Goal: Task Accomplishment & Management: Manage account settings

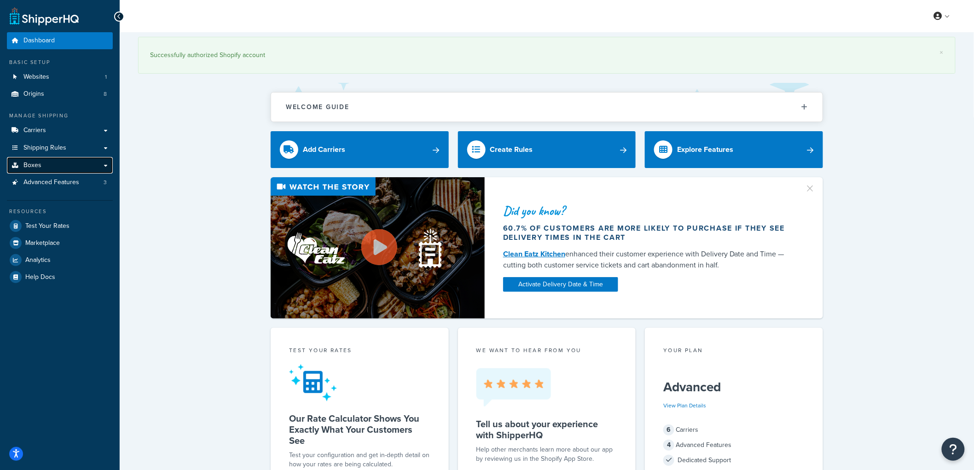
click at [56, 169] on link "Boxes" at bounding box center [60, 165] width 106 height 17
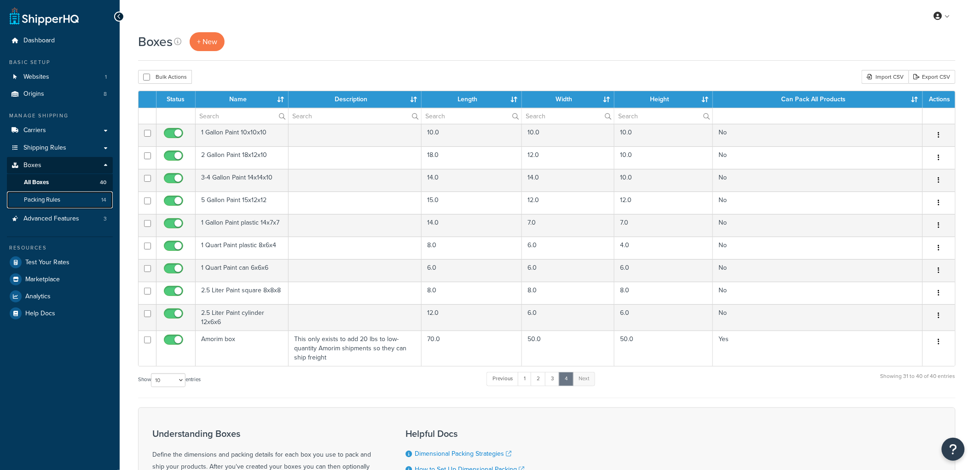
click at [53, 200] on span "Packing Rules" at bounding box center [42, 200] width 36 height 8
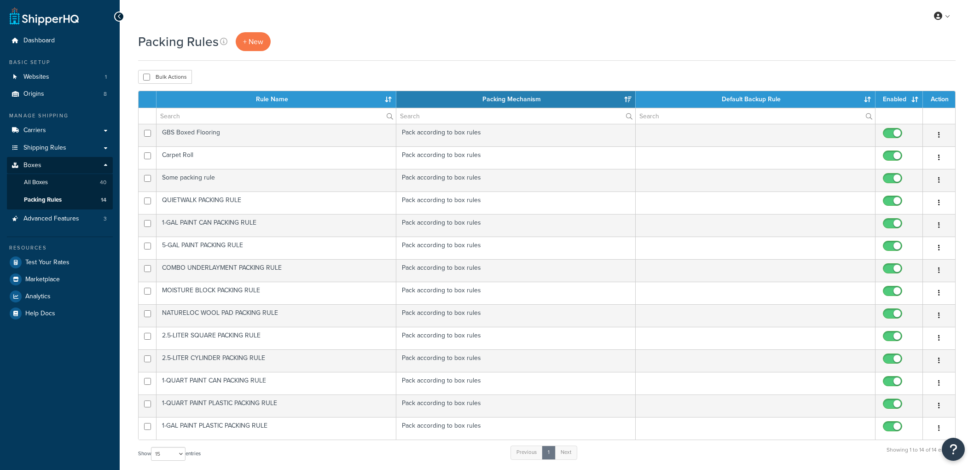
select select "15"
click at [243, 45] on span "+ New" at bounding box center [253, 41] width 20 height 11
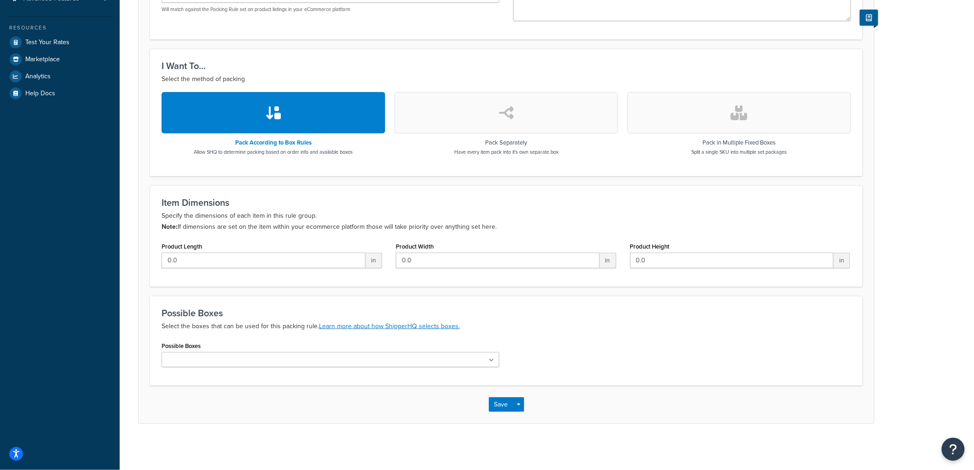
click at [199, 361] on input "Possible Boxes" at bounding box center [204, 360] width 81 height 10
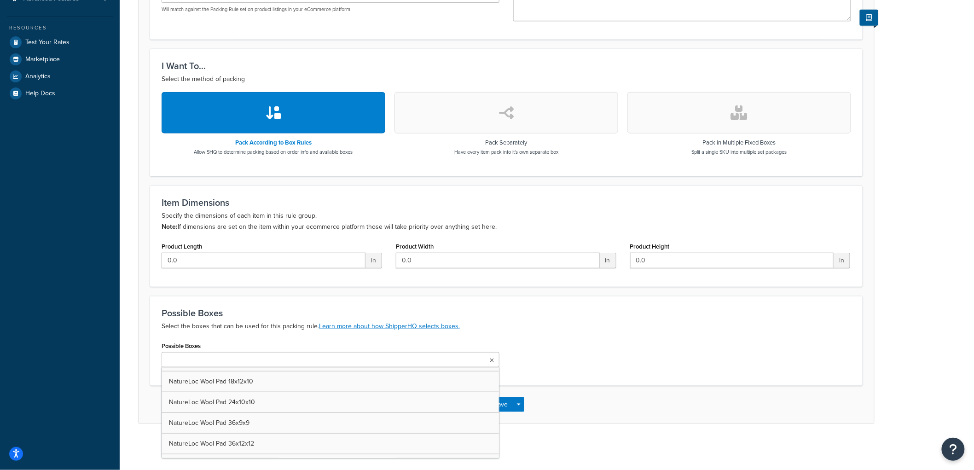
click at [74, 154] on div "Dashboard Basic Setup Websites 1 Origins 8 Manage Shipping Carriers Carriers Al…" at bounding box center [60, 125] width 120 height 690
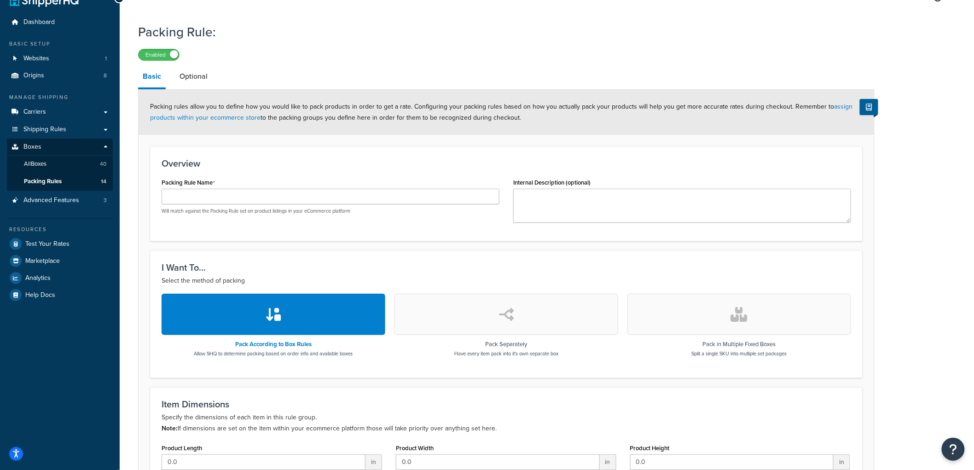
scroll to position [16, 0]
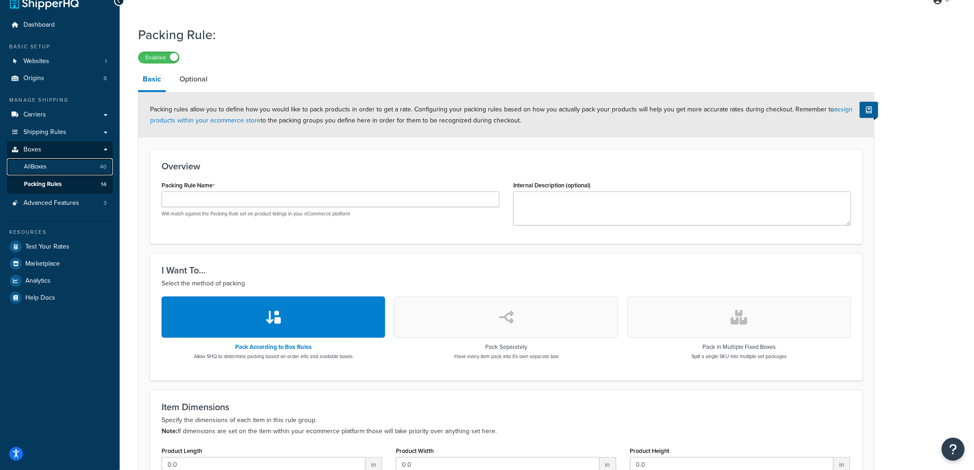
click at [64, 164] on link "All Boxes 40" at bounding box center [60, 166] width 106 height 17
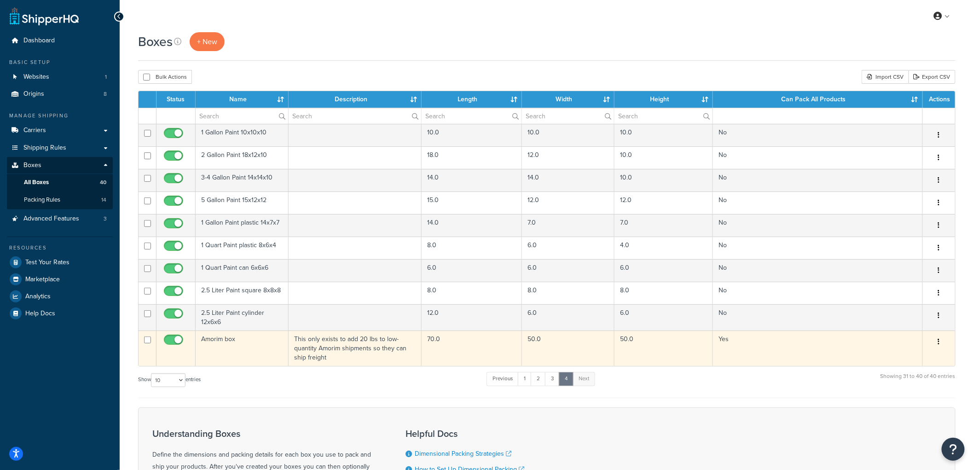
click at [260, 350] on td "Amorim box" at bounding box center [242, 348] width 93 height 35
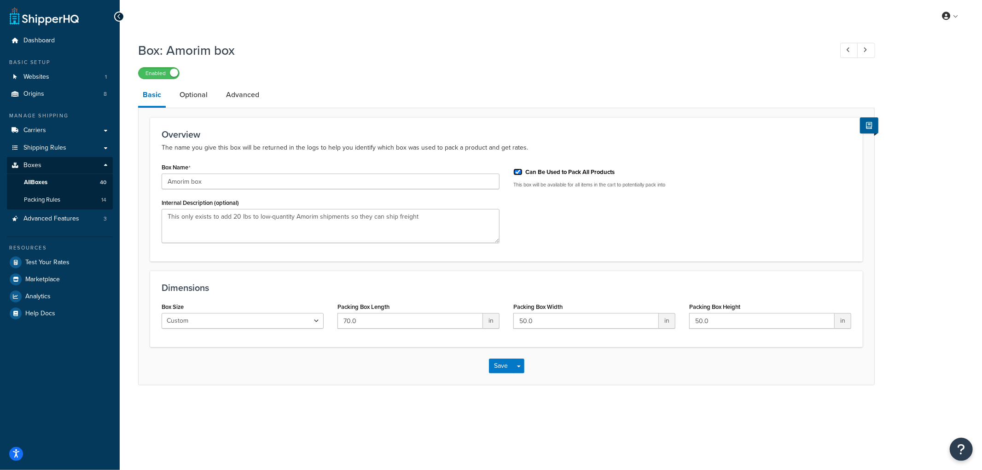
click at [522, 170] on input "Can Be Used to Pack All Products" at bounding box center [517, 171] width 9 height 7
checkbox input "false"
click at [500, 358] on div "Save Save Dropdown Save and Edit Save and Duplicate Save and Create New" at bounding box center [507, 366] width 736 height 38
click at [500, 364] on button "Save" at bounding box center [501, 366] width 25 height 15
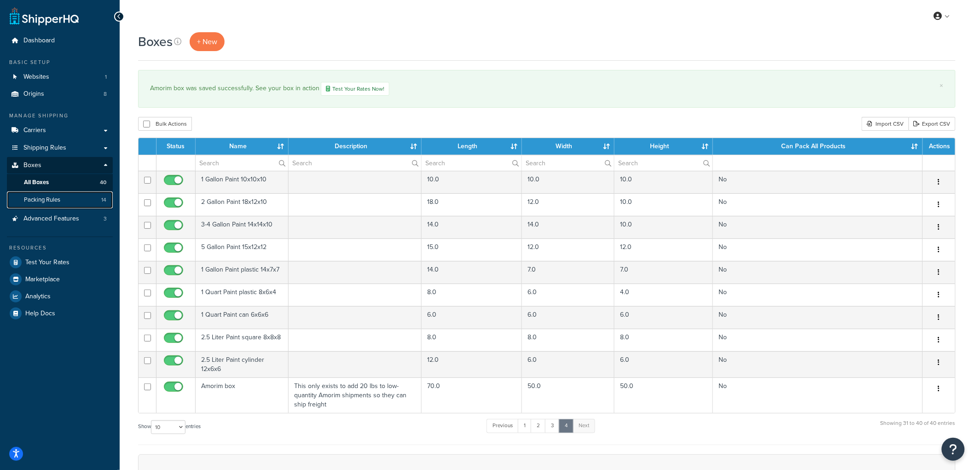
click at [37, 199] on span "Packing Rules" at bounding box center [42, 200] width 36 height 8
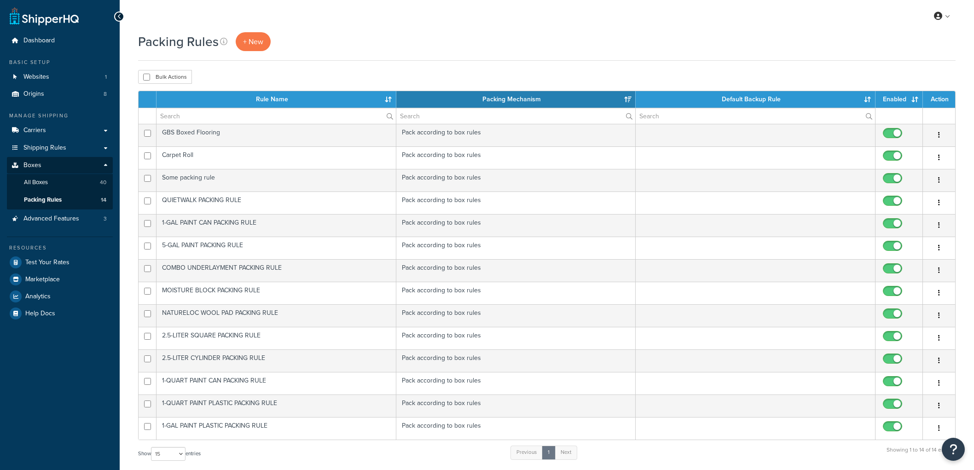
select select "15"
click at [246, 35] on link "+ New" at bounding box center [253, 41] width 35 height 19
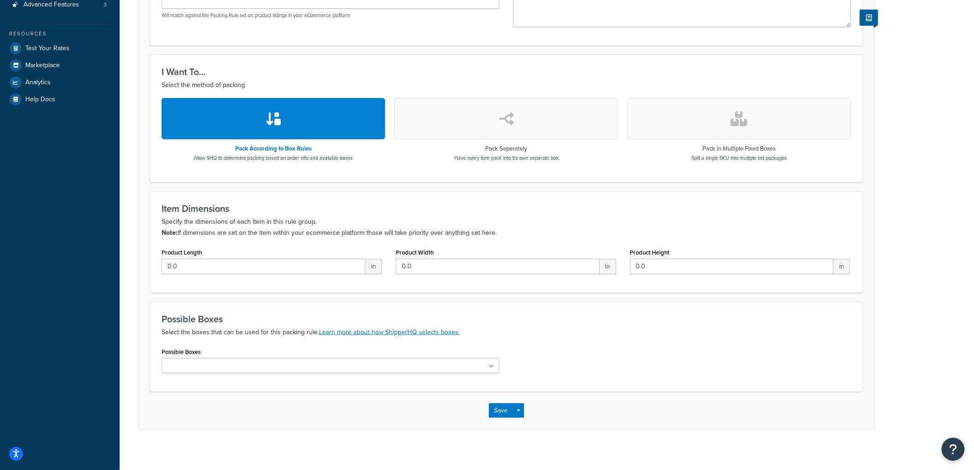
scroll to position [220, 0]
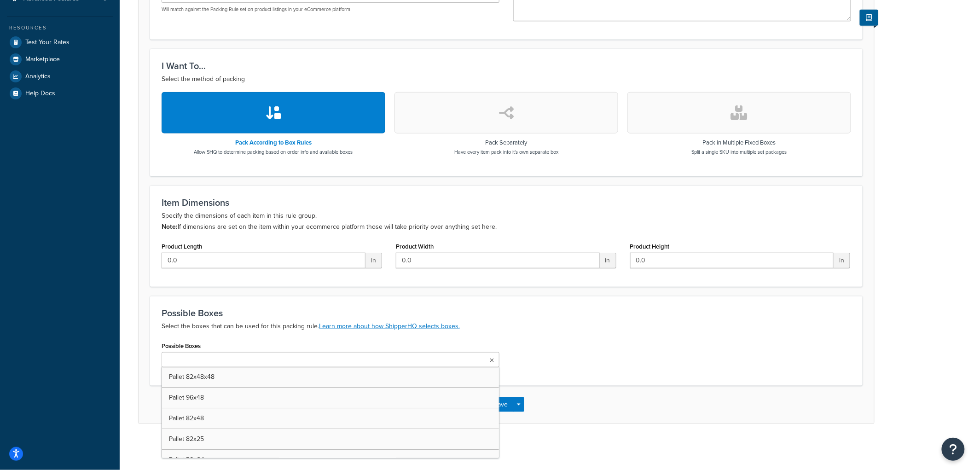
click at [241, 360] on ul at bounding box center [331, 359] width 338 height 15
click at [303, 287] on form "Packing rules allow you to define how you would like to pack products in order …" at bounding box center [507, 156] width 736 height 537
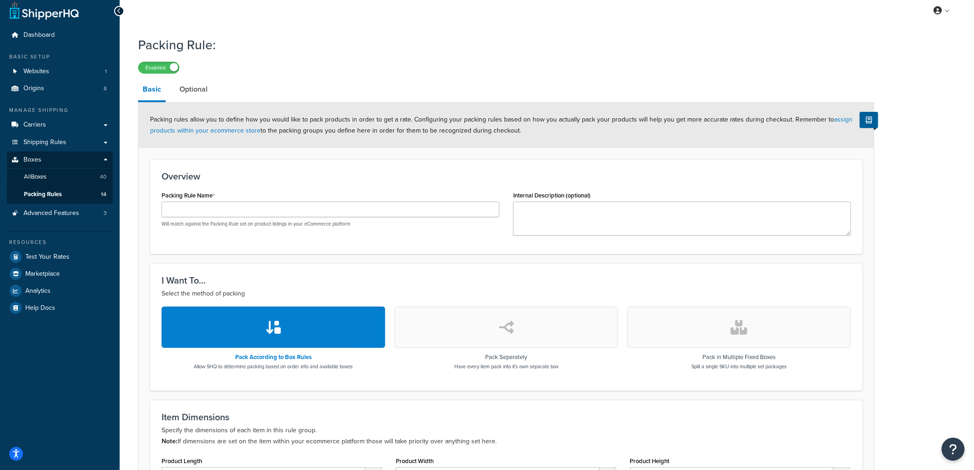
scroll to position [0, 0]
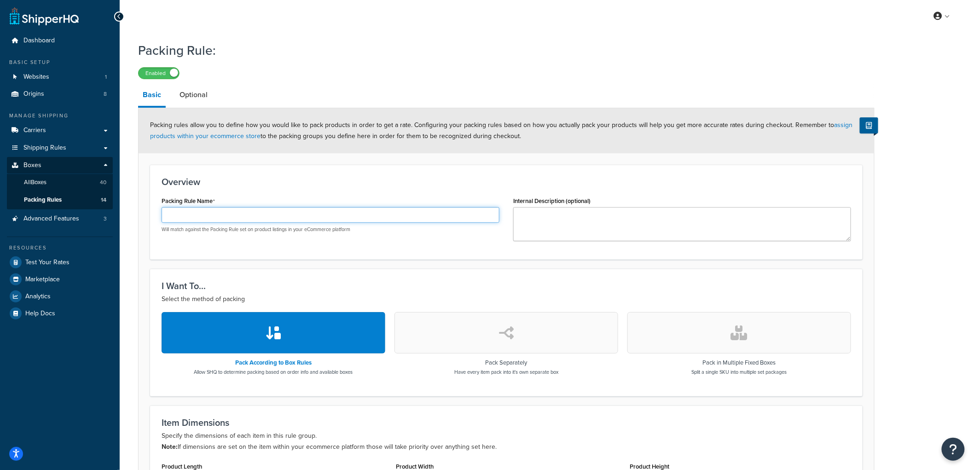
click at [241, 215] on input "Packing Rule Name" at bounding box center [331, 215] width 338 height 16
type input "AMORIM PACKING RULE"
click at [503, 148] on div "Packing rules allow you to define how you would like to pack products in order …" at bounding box center [507, 130] width 736 height 45
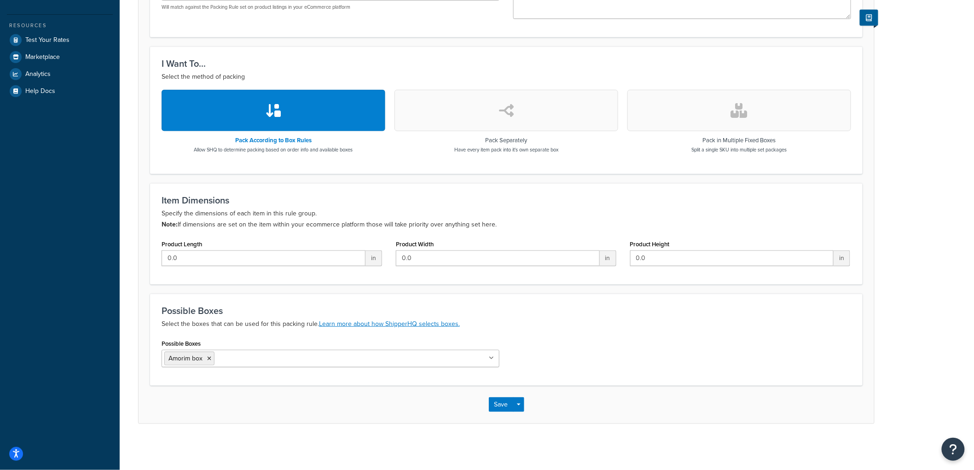
scroll to position [223, 0]
click at [508, 402] on button "Save" at bounding box center [501, 404] width 25 height 15
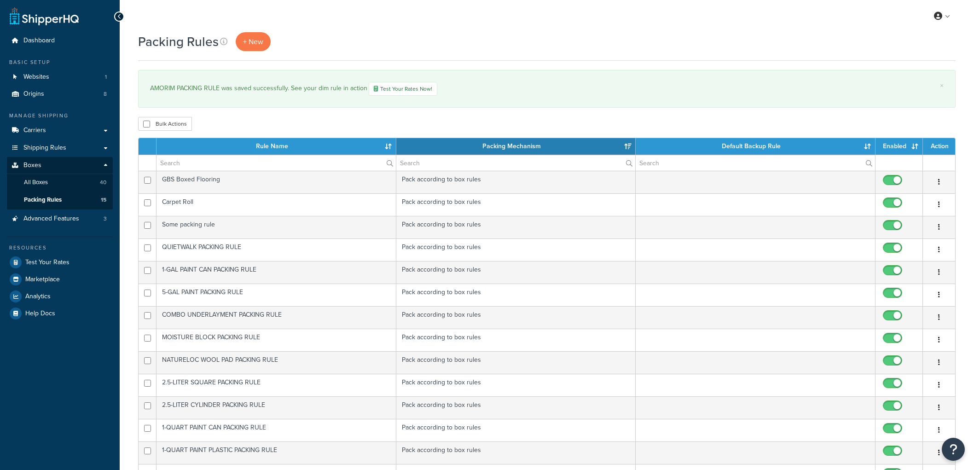
select select "15"
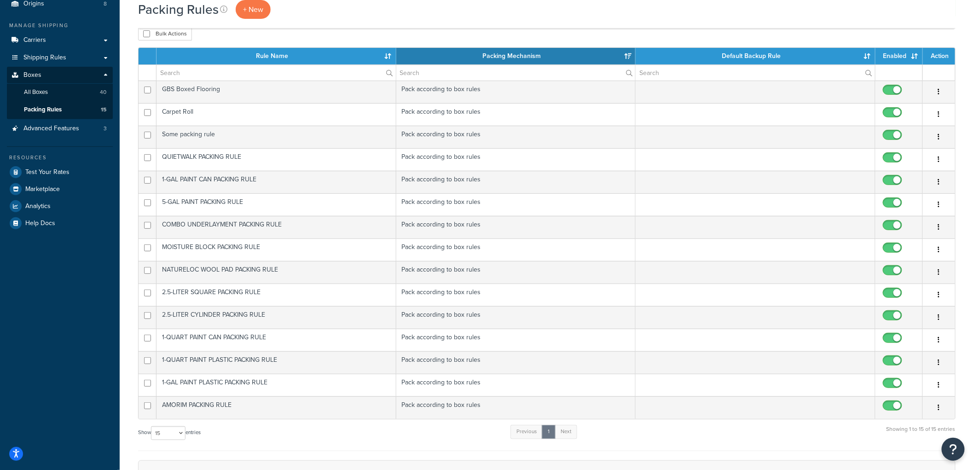
scroll to position [90, 0]
drag, startPoint x: 776, startPoint y: 26, endPoint x: 774, endPoint y: 3, distance: 23.1
click at [776, 26] on div "Packing Rules + New" at bounding box center [547, 14] width 818 height 29
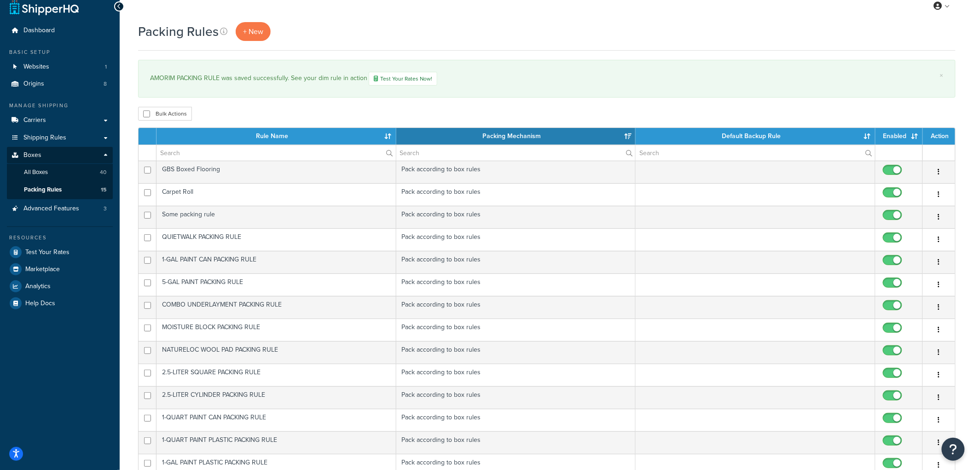
scroll to position [0, 0]
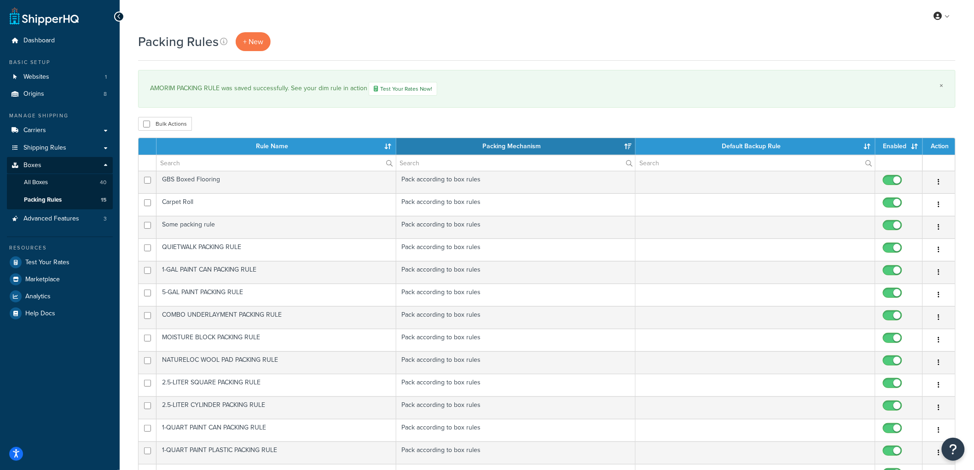
click at [943, 85] on link "×" at bounding box center [942, 85] width 4 height 7
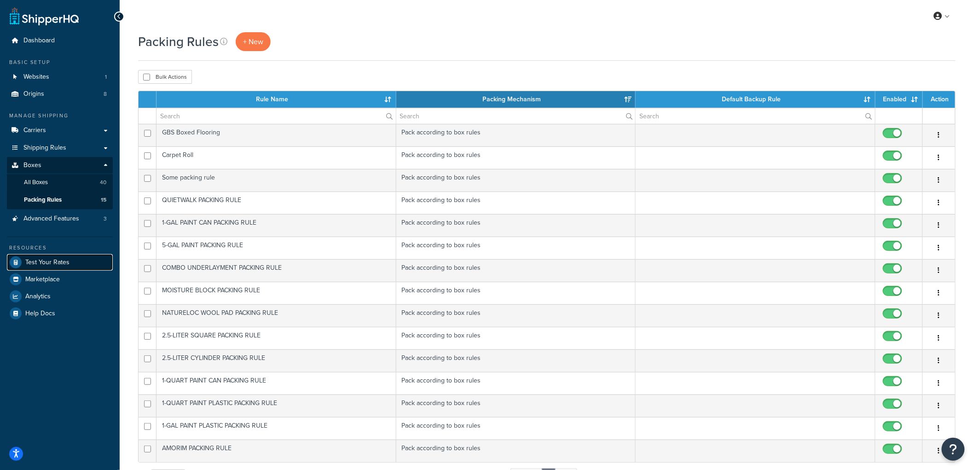
click at [45, 262] on span "Test Your Rates" at bounding box center [47, 263] width 44 height 8
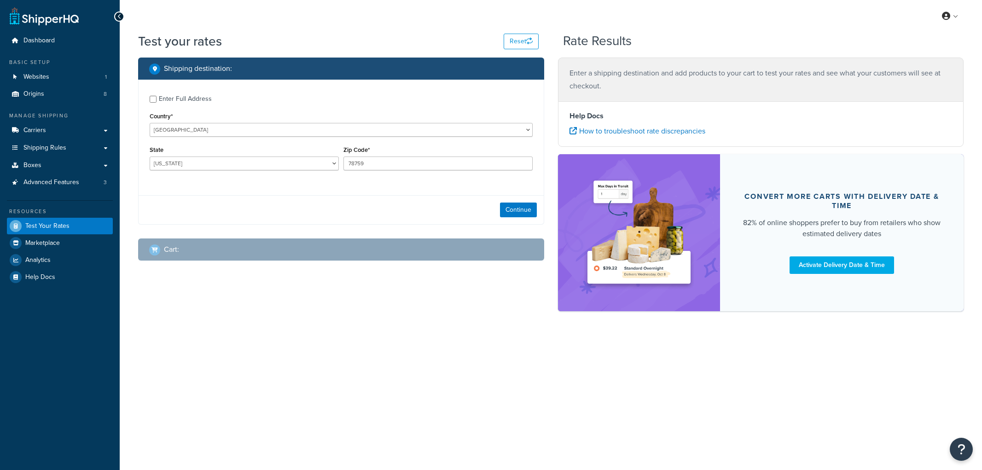
select select "[GEOGRAPHIC_DATA]"
click at [291, 129] on select "[GEOGRAPHIC_DATA] [GEOGRAPHIC_DATA] [GEOGRAPHIC_DATA] [GEOGRAPHIC_DATA] [GEOGRA…" at bounding box center [341, 130] width 383 height 14
drag, startPoint x: 283, startPoint y: 134, endPoint x: 213, endPoint y: 158, distance: 73.8
click at [283, 134] on select "United States United Kingdom Afghanistan Åland Islands Albania Algeria American…" at bounding box center [341, 130] width 383 height 14
click at [167, 98] on div "Enter Full Address" at bounding box center [185, 99] width 53 height 13
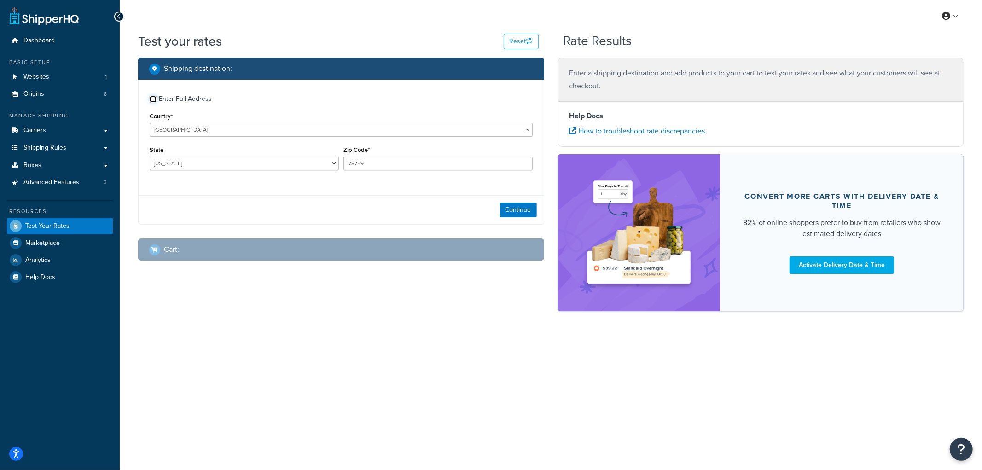
click at [157, 98] on input "Enter Full Address" at bounding box center [153, 99] width 7 height 7
checkbox input "true"
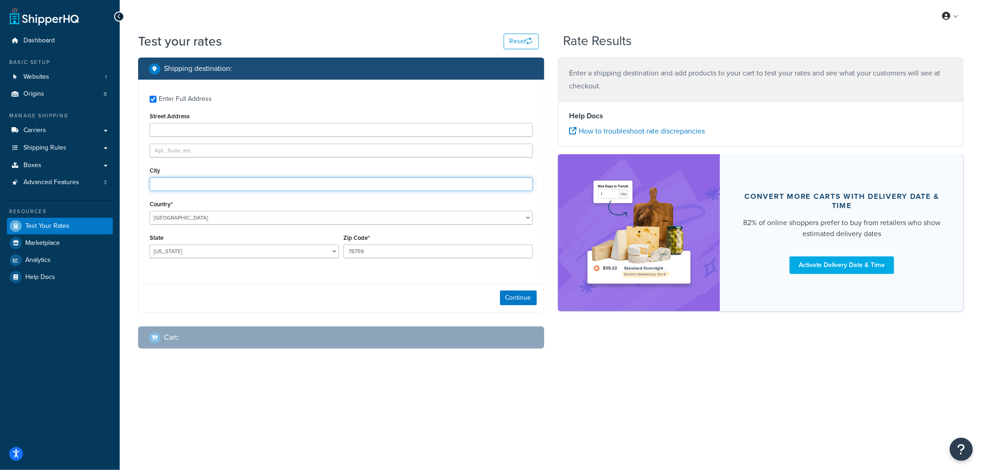
click at [176, 180] on input "City" at bounding box center [341, 184] width 383 height 14
type input "Angora"
click at [188, 258] on select "Alabama Alaska American Samoa Arizona Arkansas Armed Forces Americas Armed Forc…" at bounding box center [244, 251] width 189 height 14
select select "NE"
click at [150, 245] on select "Alabama Alaska American Samoa Arizona Arkansas Armed Forces Americas Armed Forc…" at bounding box center [244, 251] width 189 height 14
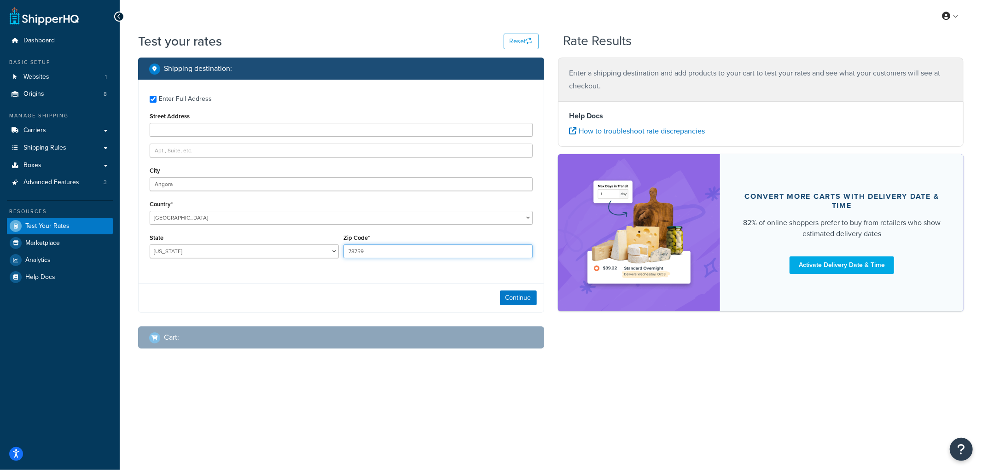
click at [365, 250] on input "78759" at bounding box center [437, 251] width 189 height 14
type input "69331"
click at [266, 294] on div "Continue" at bounding box center [341, 297] width 405 height 29
click at [512, 300] on button "Continue" at bounding box center [518, 297] width 37 height 15
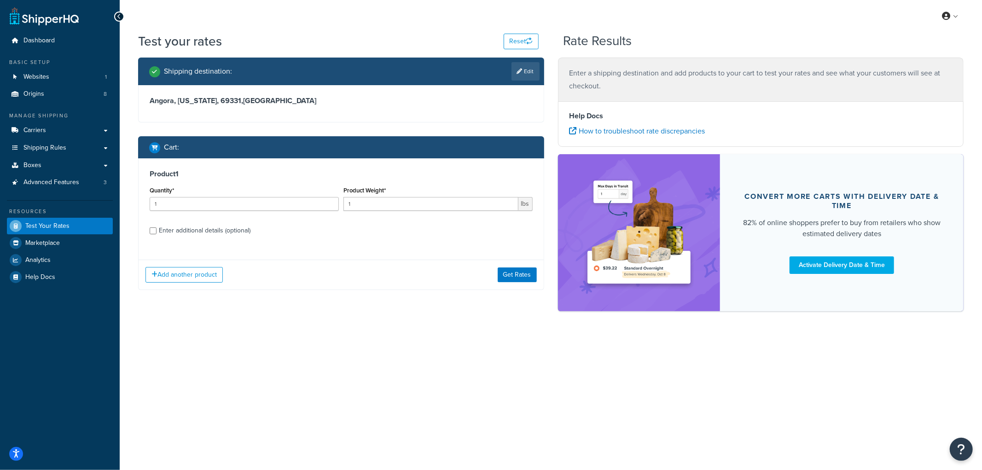
click at [177, 229] on div "Enter additional details (optional)" at bounding box center [205, 230] width 92 height 13
click at [157, 229] on input "Enter additional details (optional)" at bounding box center [153, 230] width 7 height 7
checkbox input "true"
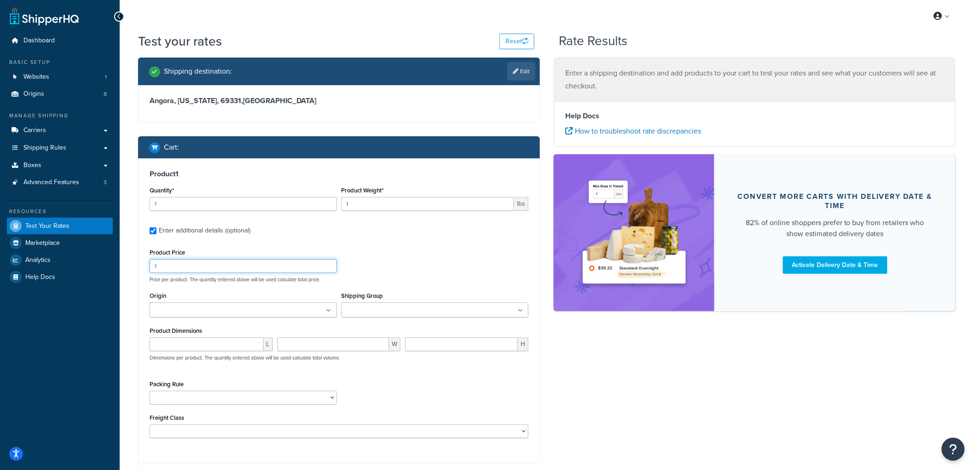
click at [199, 264] on input "1" at bounding box center [243, 266] width 187 height 14
click at [198, 310] on input "Origin" at bounding box center [192, 311] width 81 height 10
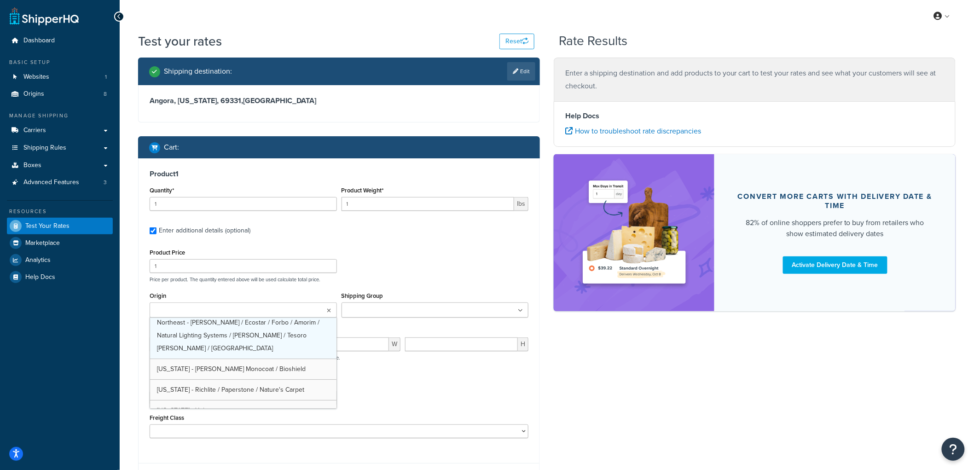
scroll to position [53, 0]
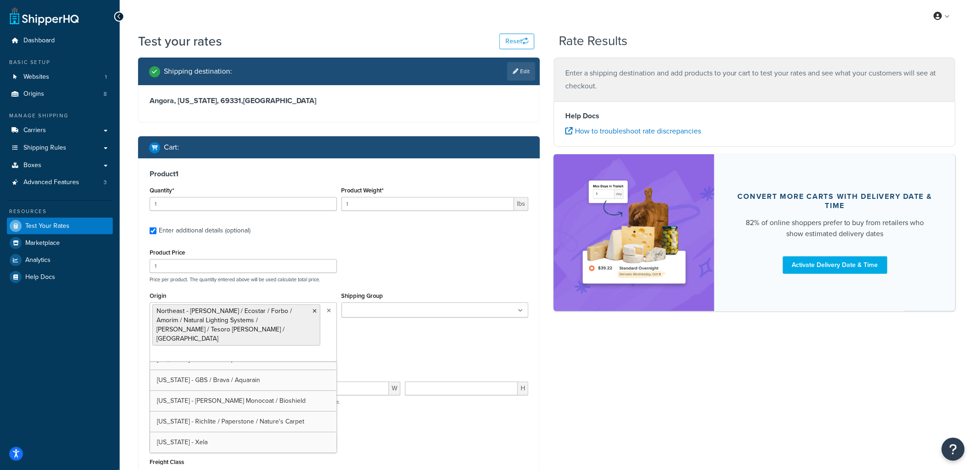
click at [417, 312] on ul at bounding box center [435, 309] width 187 height 15
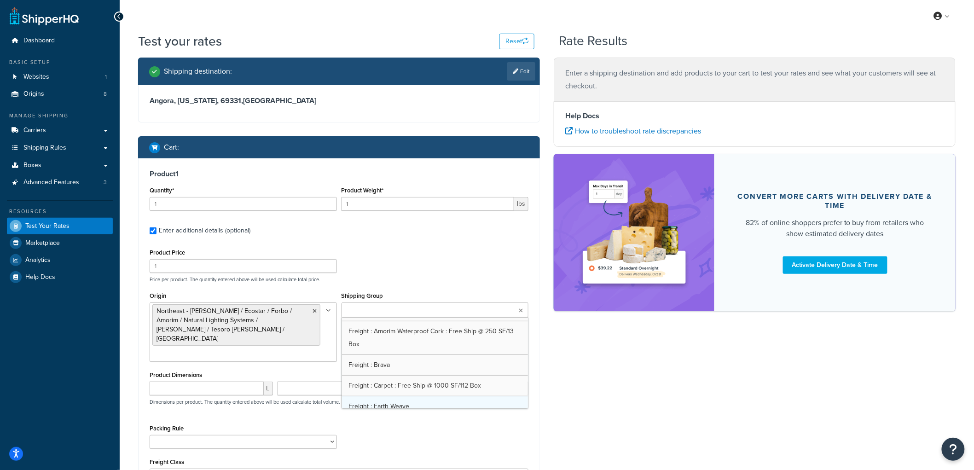
scroll to position [255, 0]
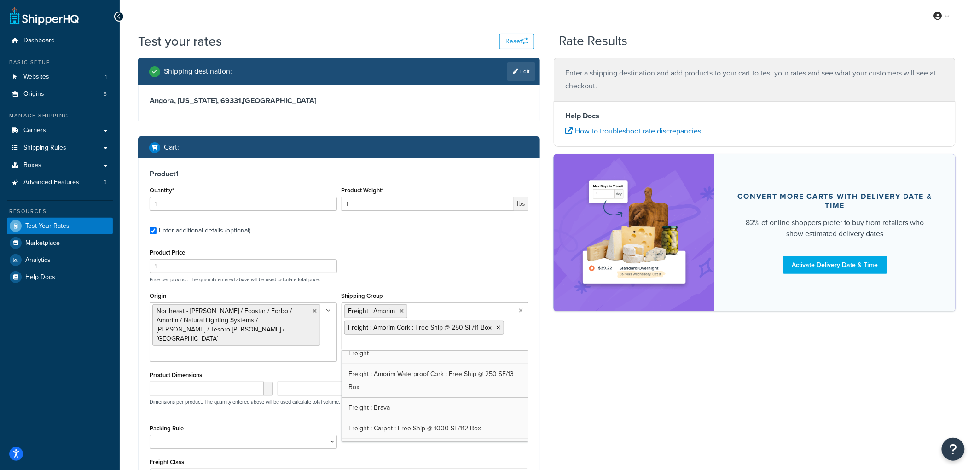
click at [574, 380] on div "Shipping destination : Edit Angora, Nebraska, 69331 , United States Cart : Prod…" at bounding box center [546, 296] width 831 height 477
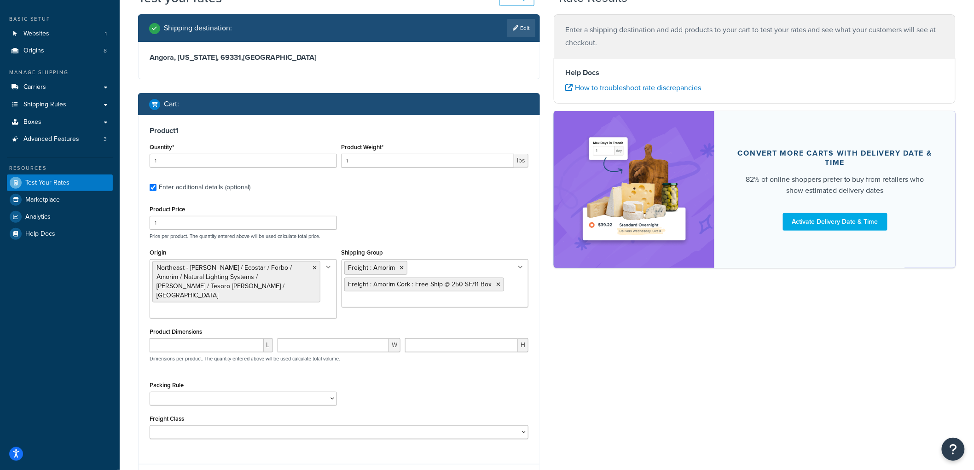
scroll to position [102, 0]
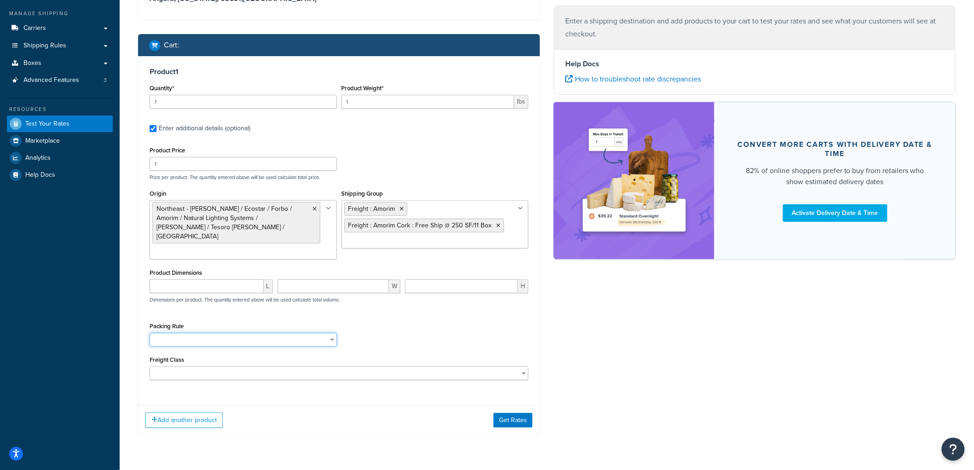
click at [235, 333] on select "1-GAL PAINT CAN PACKING RULE 1-GAL PAINT PLASTIC PACKING RULE 1-QUART PAINT CAN…" at bounding box center [243, 340] width 187 height 14
select select "88105"
click at [150, 333] on select "1-GAL PAINT CAN PACKING RULE 1-GAL PAINT PLASTIC PACKING RULE 1-QUART PAINT CAN…" at bounding box center [243, 340] width 187 height 14
click at [690, 373] on div "Shipping destination : Edit Angora, Nebraska, 69331 , United States Cart : Prod…" at bounding box center [546, 202] width 831 height 494
click at [527, 413] on button "Get Rates" at bounding box center [512, 420] width 39 height 15
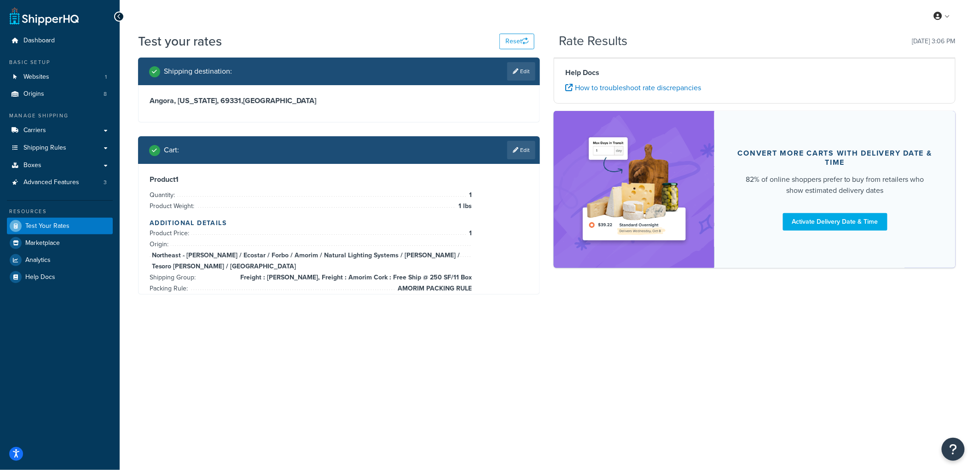
scroll to position [0, 0]
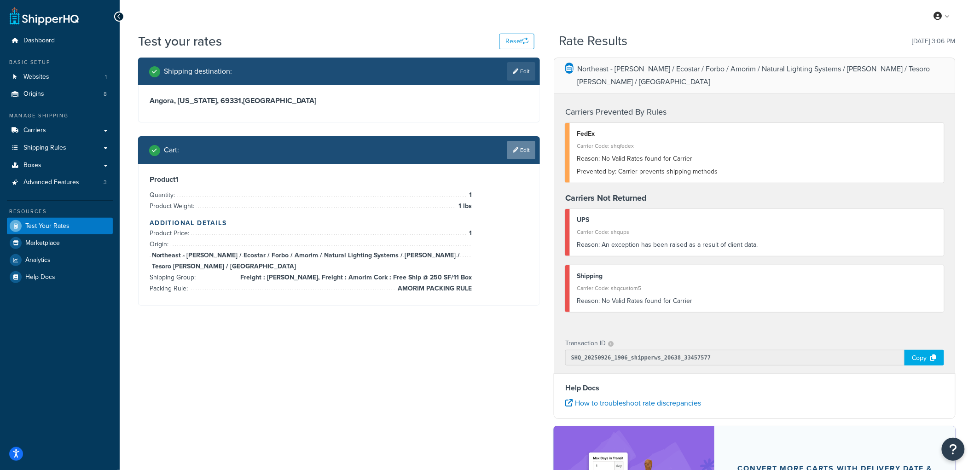
click at [524, 153] on link "Edit" at bounding box center [521, 150] width 28 height 18
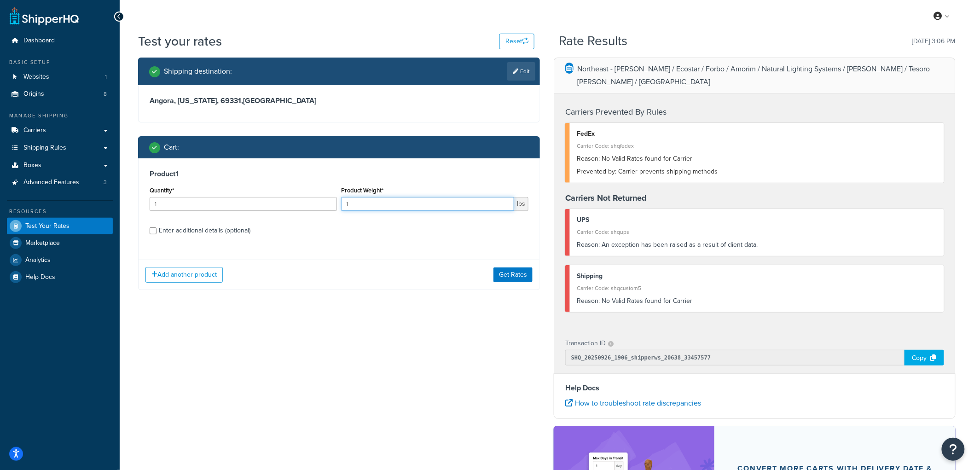
click at [357, 205] on input "1" at bounding box center [428, 204] width 173 height 14
type input "111"
click at [508, 273] on button "Get Rates" at bounding box center [512, 274] width 39 height 15
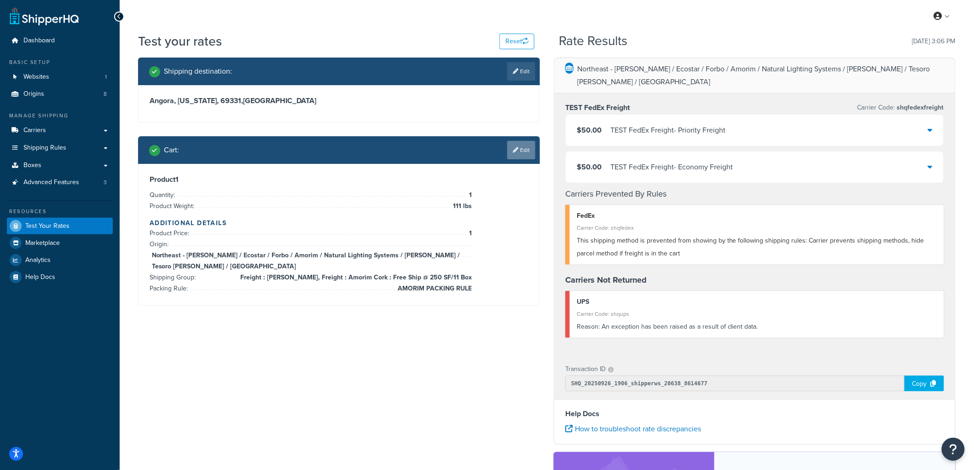
click at [530, 150] on link "Edit" at bounding box center [521, 150] width 28 height 18
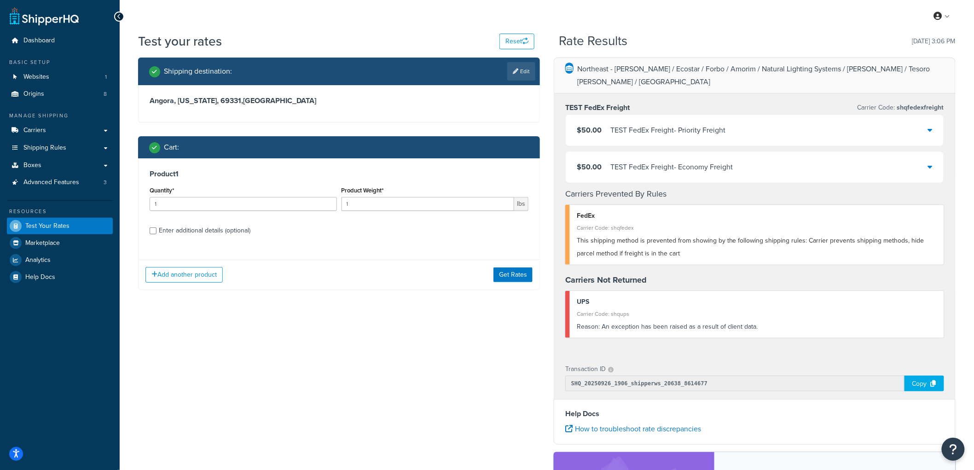
click at [218, 228] on div "Enter additional details (optional)" at bounding box center [205, 230] width 92 height 13
click at [157, 228] on input "Enter additional details (optional)" at bounding box center [153, 230] width 7 height 7
checkbox input "true"
select select "88105"
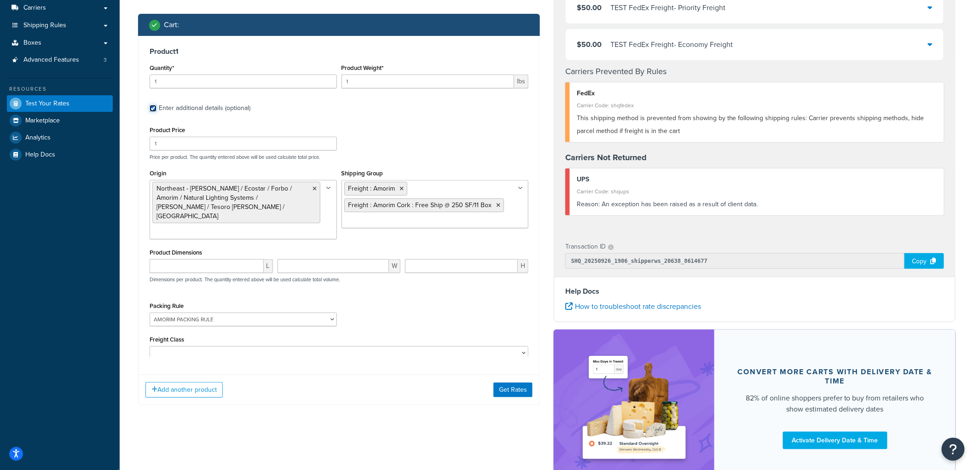
scroll to position [182, 0]
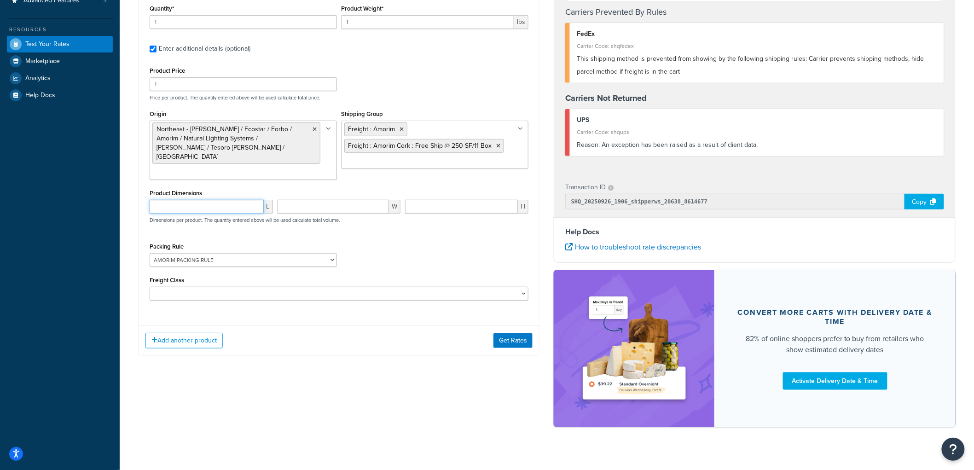
click at [197, 200] on input "number" at bounding box center [207, 207] width 114 height 14
type input "10"
click at [375, 384] on div "Shipping destination : Edit Angora, Nebraska, 69331 , United States Cart : Prod…" at bounding box center [546, 156] width 831 height 561
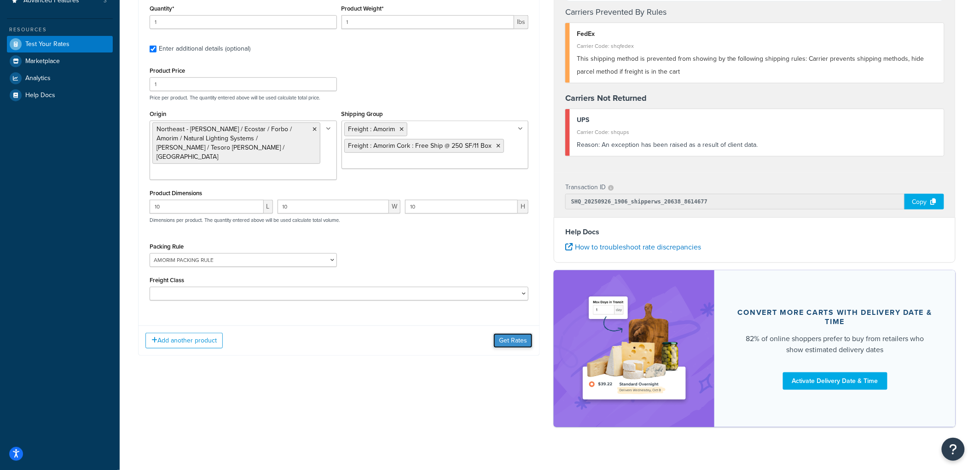
click at [514, 333] on button "Get Rates" at bounding box center [512, 340] width 39 height 15
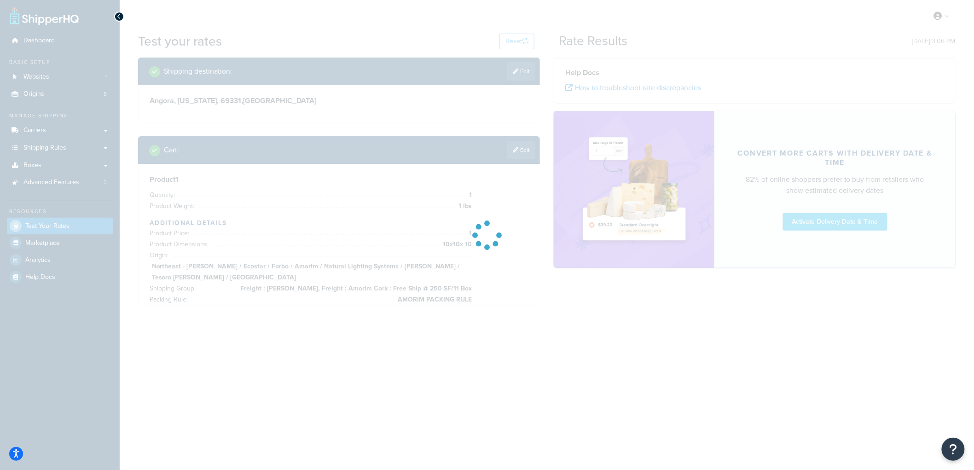
scroll to position [0, 0]
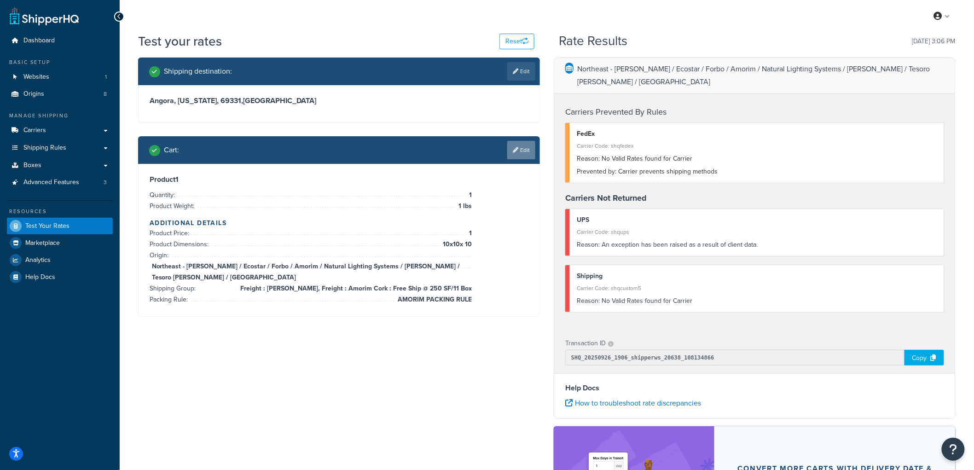
click at [522, 148] on link "Edit" at bounding box center [521, 150] width 28 height 18
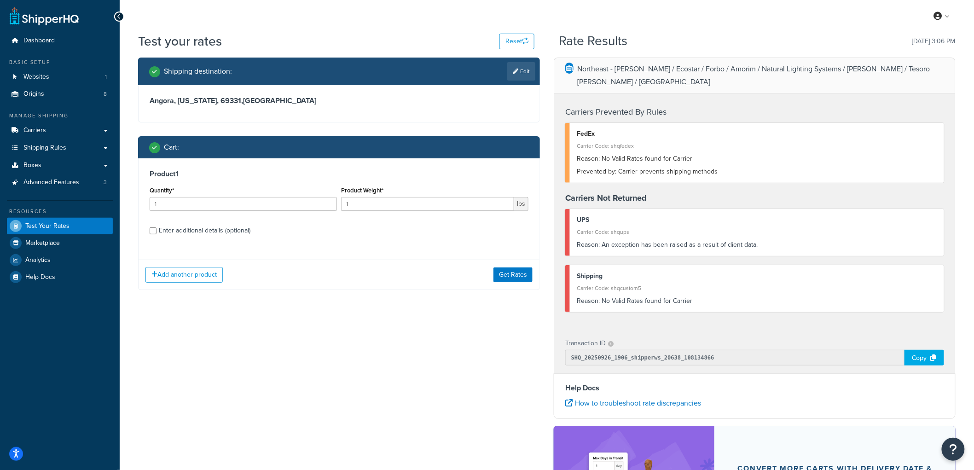
click at [202, 231] on div "Enter additional details (optional)" at bounding box center [205, 230] width 92 height 13
click at [157, 231] on input "Enter additional details (optional)" at bounding box center [153, 230] width 7 height 7
checkbox input "true"
select select "88105"
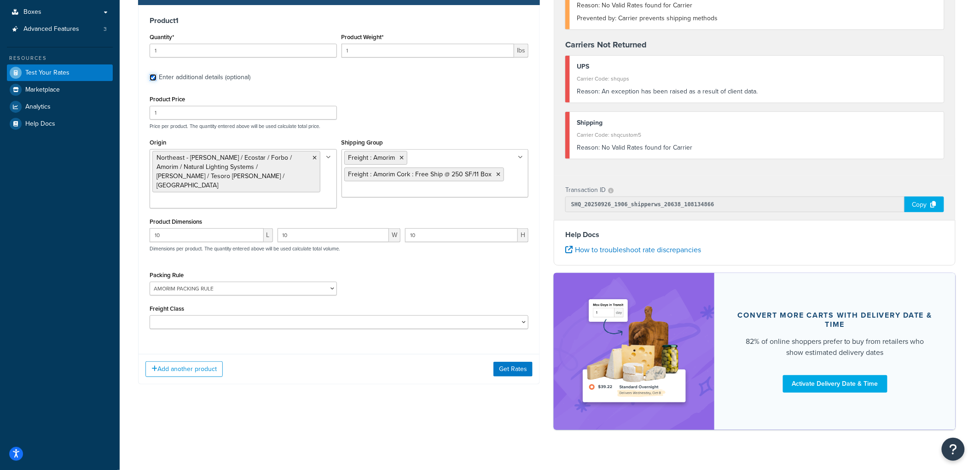
scroll to position [102, 0]
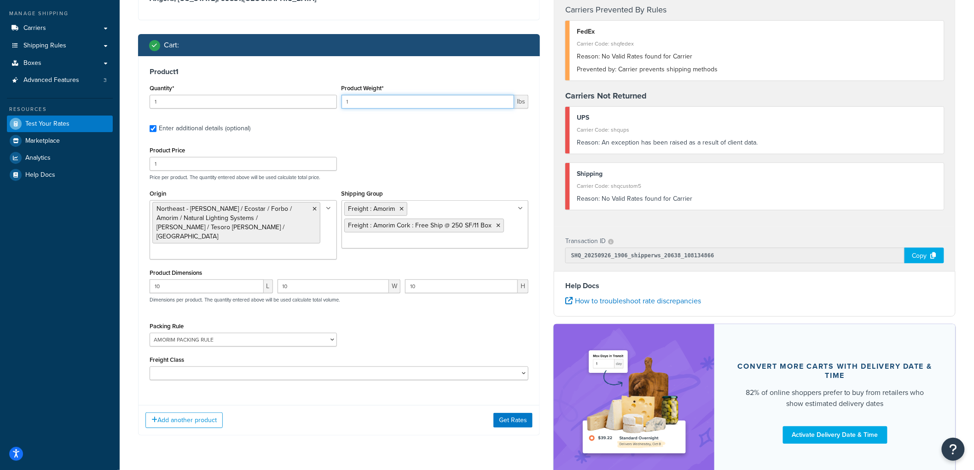
click at [377, 104] on input "1" at bounding box center [428, 102] width 173 height 14
type input "19"
click at [501, 405] on div "Add another product Get Rates" at bounding box center [339, 420] width 401 height 30
click at [505, 413] on button "Get Rates" at bounding box center [512, 420] width 39 height 15
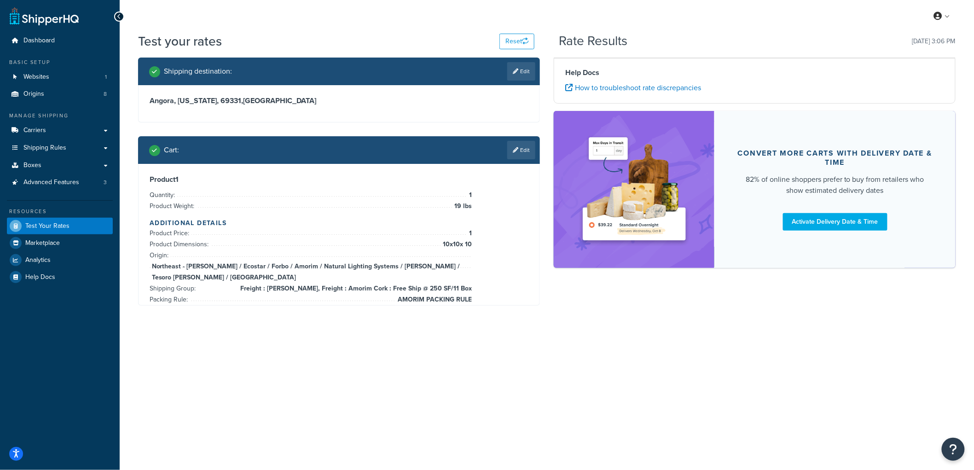
scroll to position [0, 0]
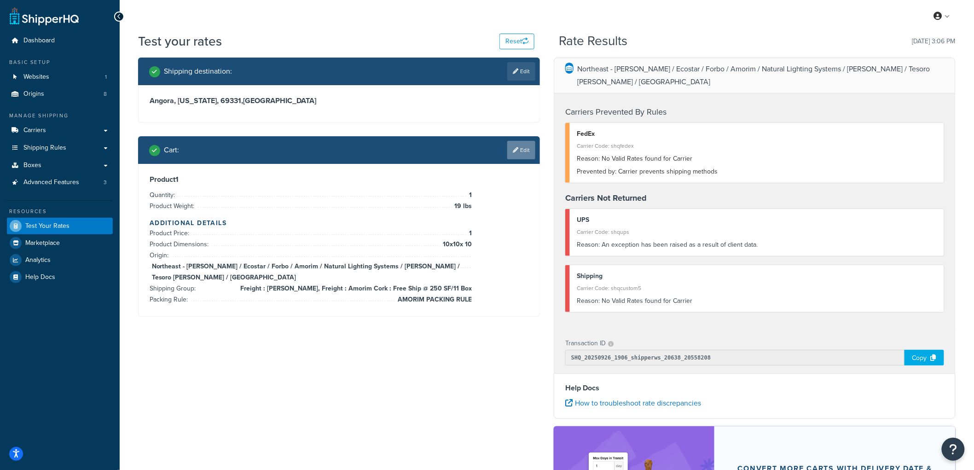
click at [532, 150] on link "Edit" at bounding box center [521, 150] width 28 height 18
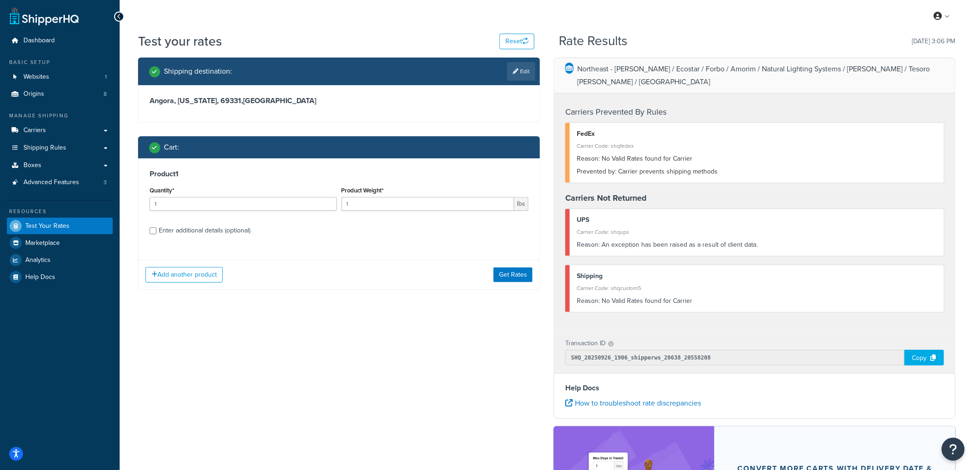
click at [208, 235] on div "Enter additional details (optional)" at bounding box center [205, 230] width 92 height 13
click at [157, 234] on input "Enter additional details (optional)" at bounding box center [153, 230] width 7 height 7
checkbox input "true"
select select "88105"
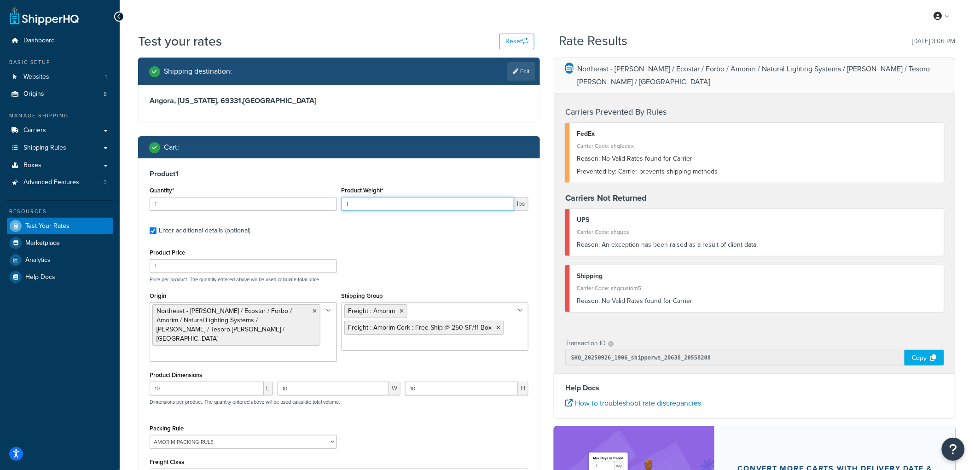
click at [362, 201] on input "1" at bounding box center [428, 204] width 173 height 14
drag, startPoint x: 362, startPoint y: 201, endPoint x: 334, endPoint y: 203, distance: 28.7
click at [334, 203] on div "Quantity* 1 Product Weight* 1 lbs" at bounding box center [338, 201] width 383 height 34
type input "20"
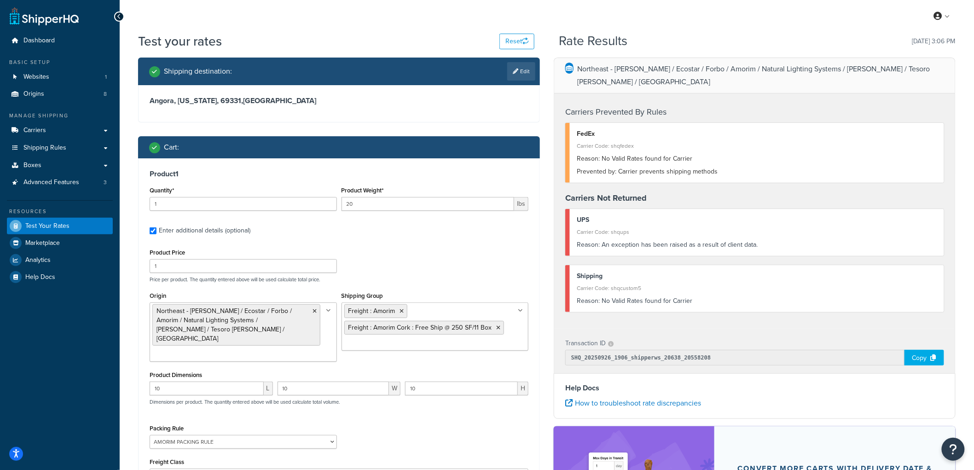
click at [393, 154] on div "Cart :" at bounding box center [339, 147] width 402 height 22
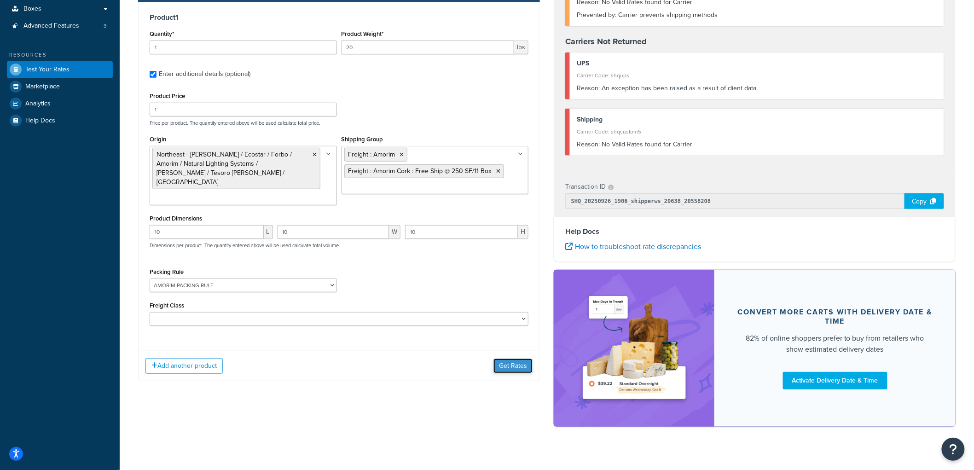
click at [507, 362] on button "Get Rates" at bounding box center [512, 366] width 39 height 15
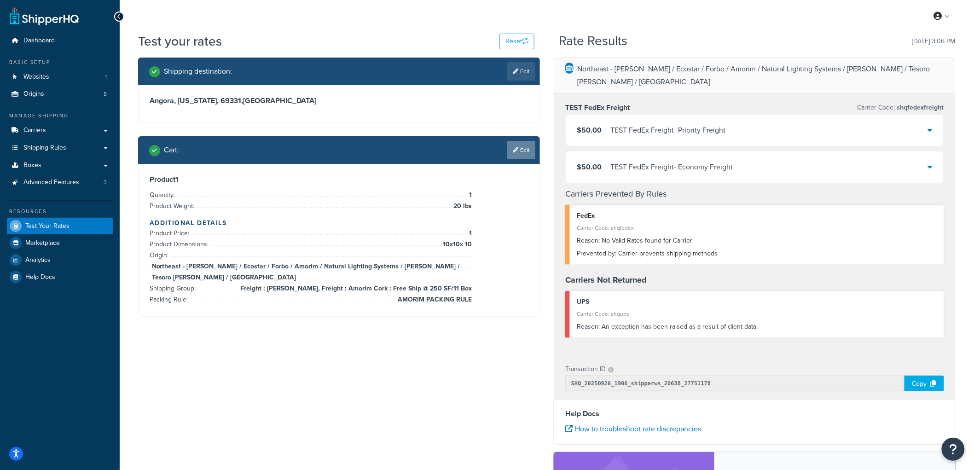
click at [516, 151] on icon at bounding box center [516, 150] width 6 height 6
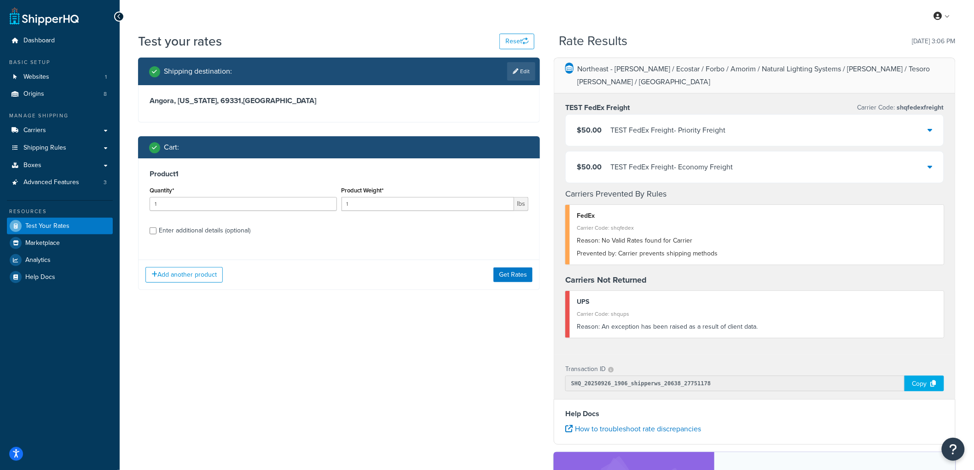
click at [225, 229] on div "Enter additional details (optional)" at bounding box center [205, 230] width 92 height 13
click at [157, 229] on input "Enter additional details (optional)" at bounding box center [153, 230] width 7 height 7
checkbox input "true"
select select "88105"
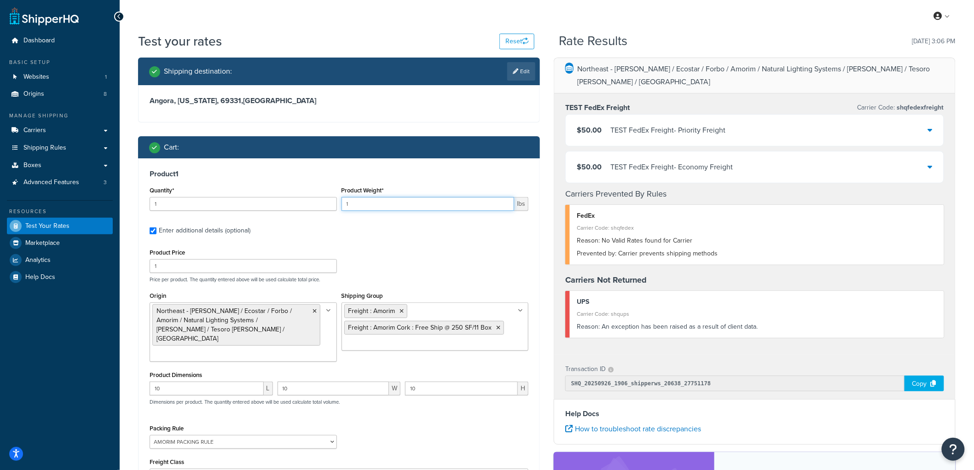
click at [380, 204] on input "1" at bounding box center [428, 204] width 173 height 14
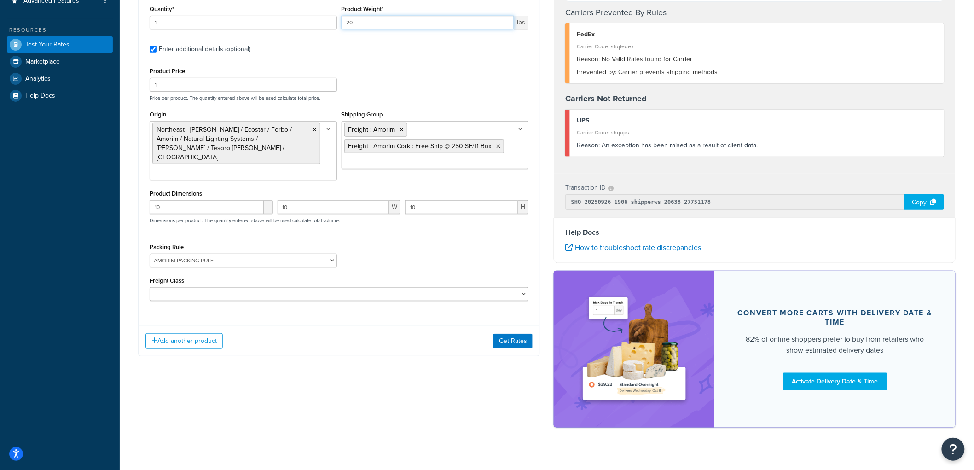
scroll to position [182, 0]
type input "20"
click at [499, 333] on button "Get Rates" at bounding box center [512, 340] width 39 height 15
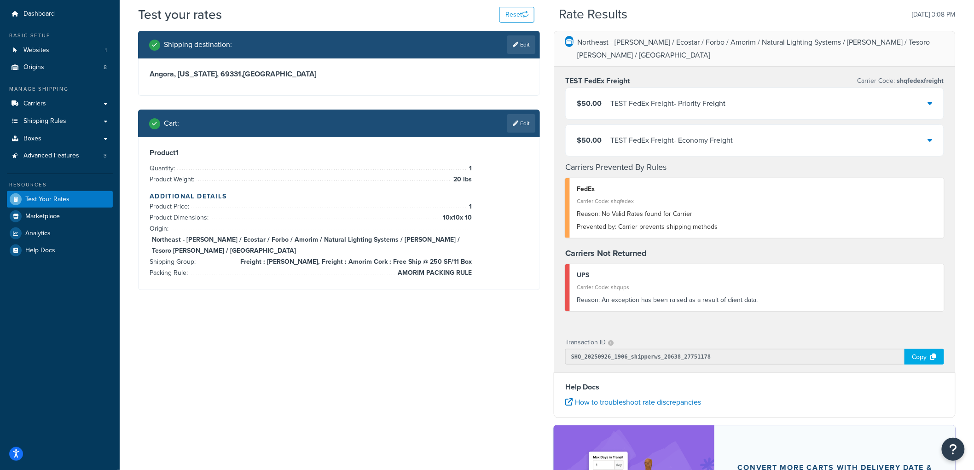
scroll to position [0, 0]
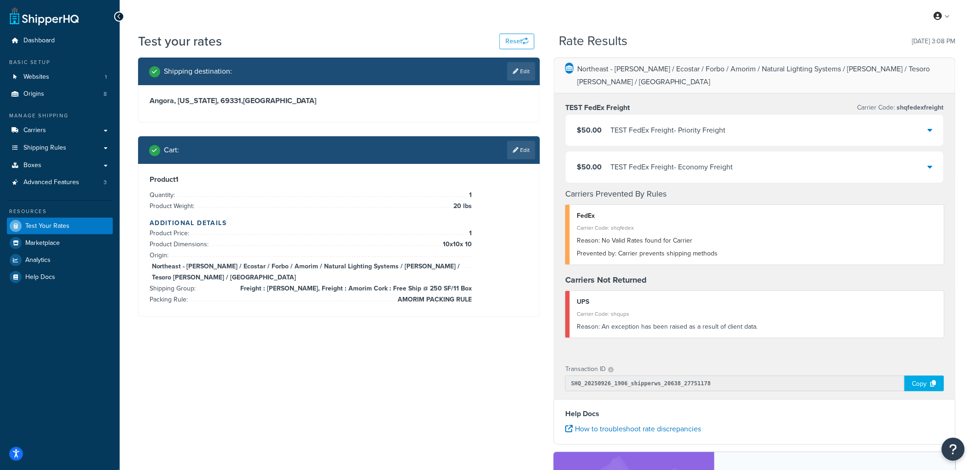
click at [609, 124] on div "$50.00 TEST FedEx Freight - Priority Freight" at bounding box center [651, 130] width 149 height 13
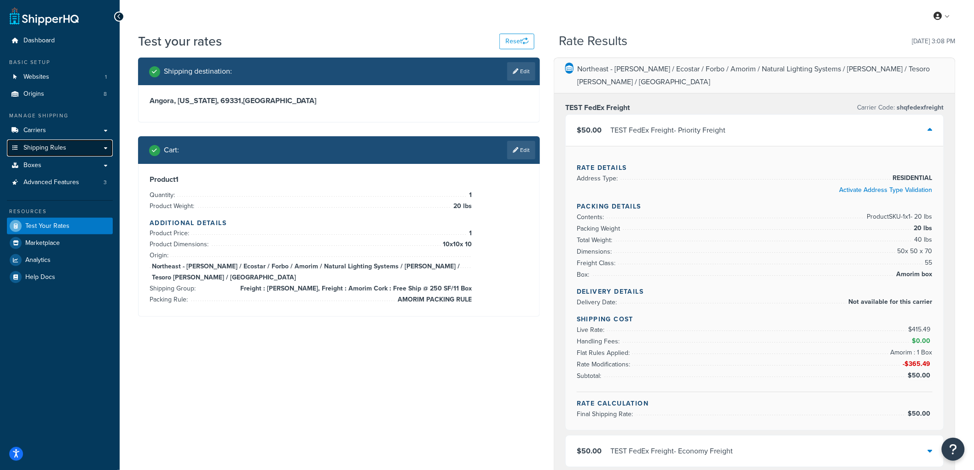
click at [46, 145] on span "Shipping Rules" at bounding box center [44, 148] width 43 height 8
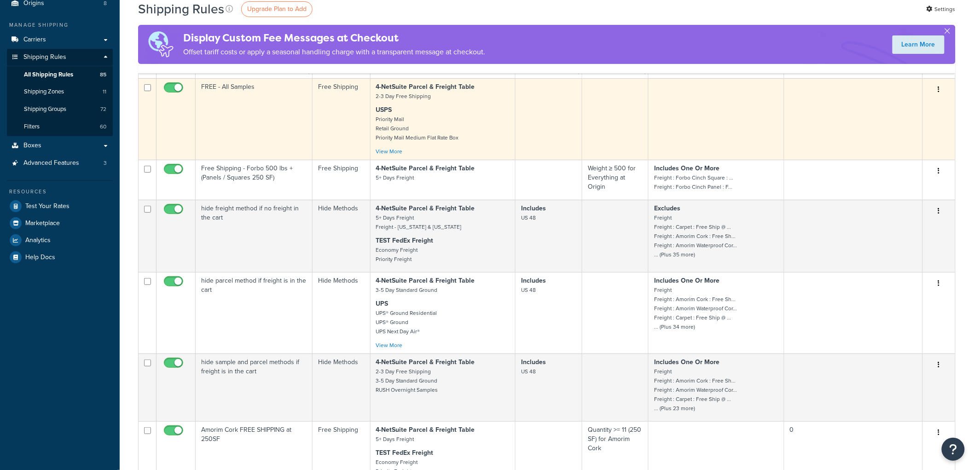
scroll to position [102, 0]
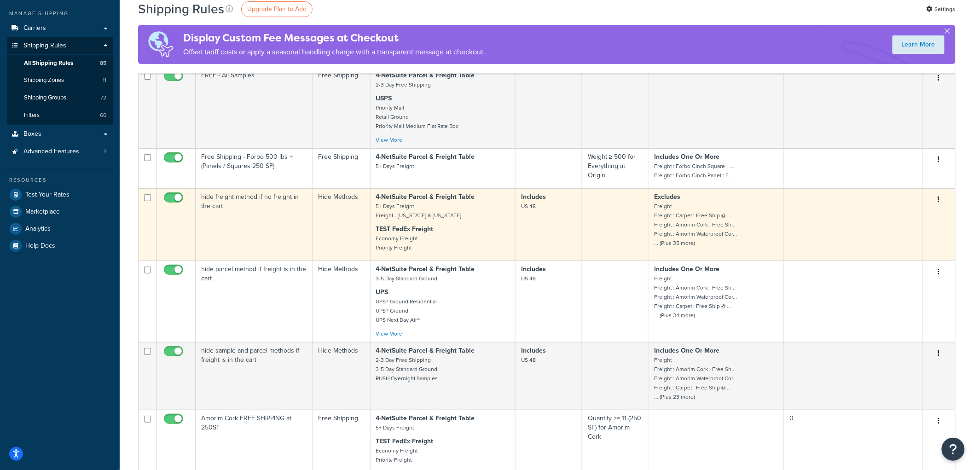
click at [297, 235] on td "hide freight method if no freight in the cart" at bounding box center [254, 224] width 117 height 72
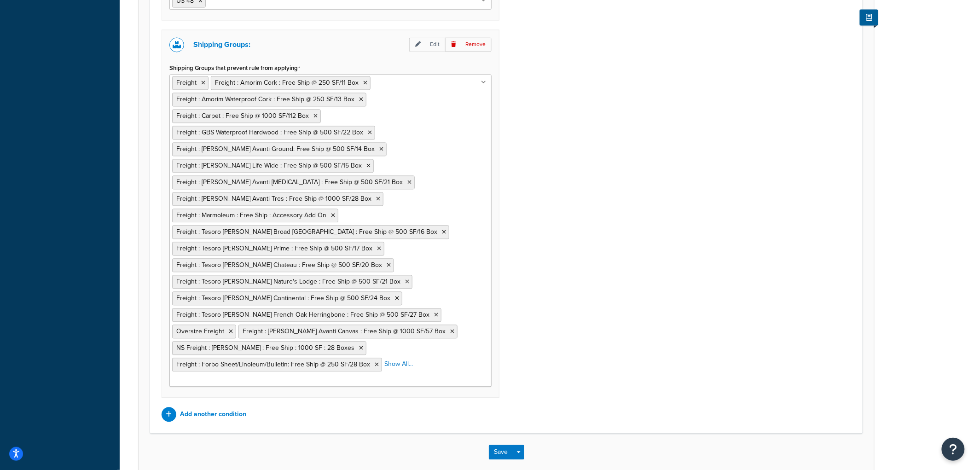
scroll to position [765, 0]
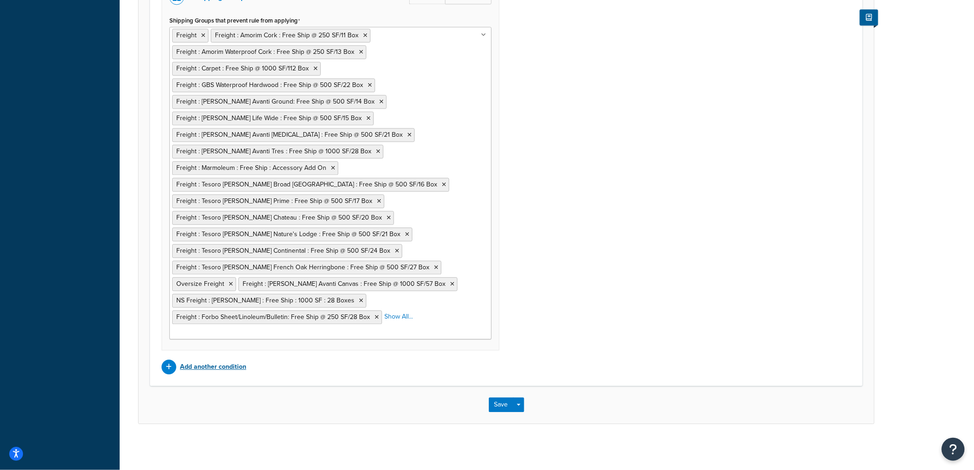
click at [210, 367] on p "Add another condition" at bounding box center [213, 366] width 66 height 13
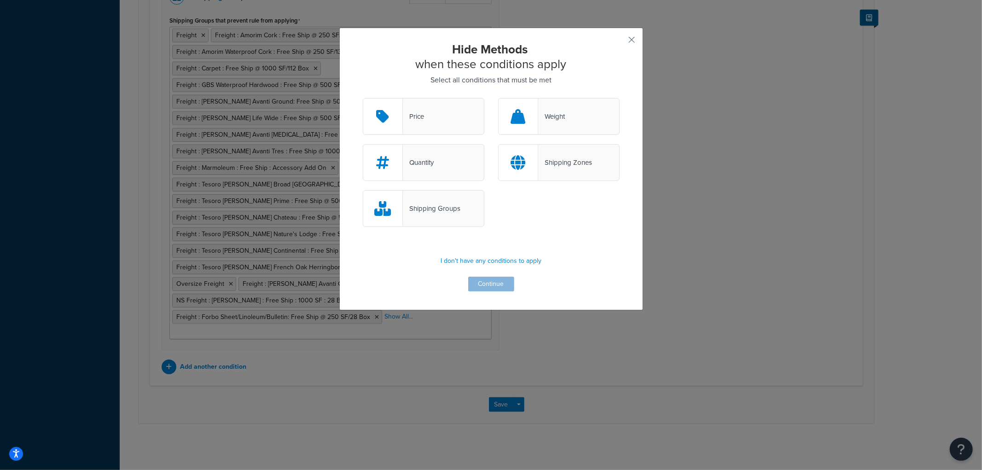
click at [403, 157] on div "Quantity" at bounding box center [418, 162] width 31 height 13
click at [0, 0] on input "Quantity" at bounding box center [0, 0] width 0 height 0
click at [485, 283] on button "Continue" at bounding box center [491, 284] width 46 height 15
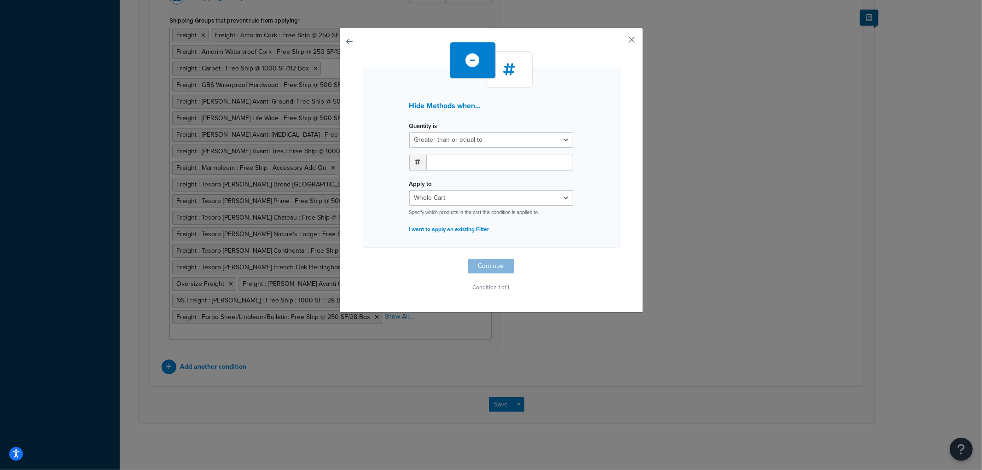
click at [620, 43] on button "button" at bounding box center [618, 43] width 2 height 2
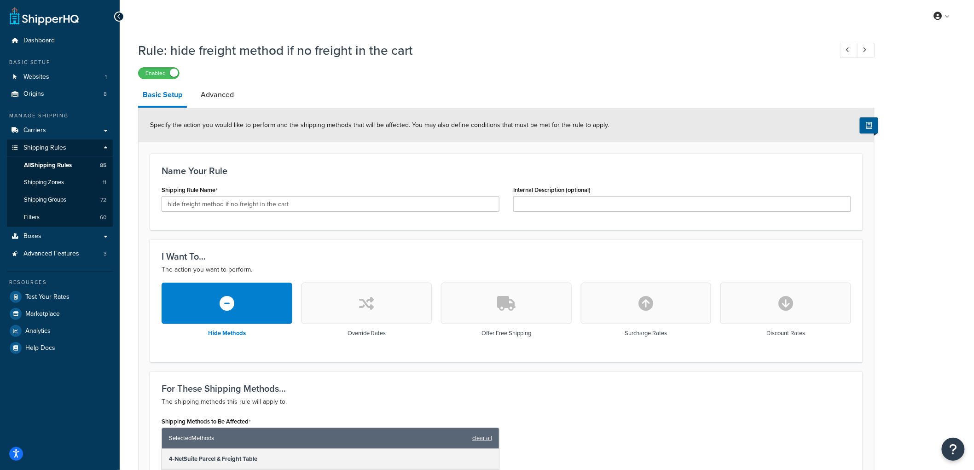
scroll to position [765, 0]
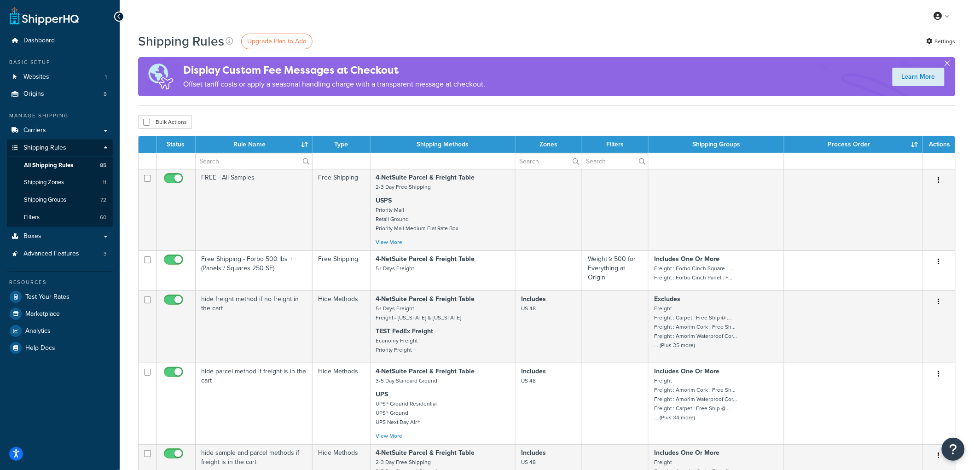
click at [947, 64] on button "button" at bounding box center [947, 65] width 2 height 2
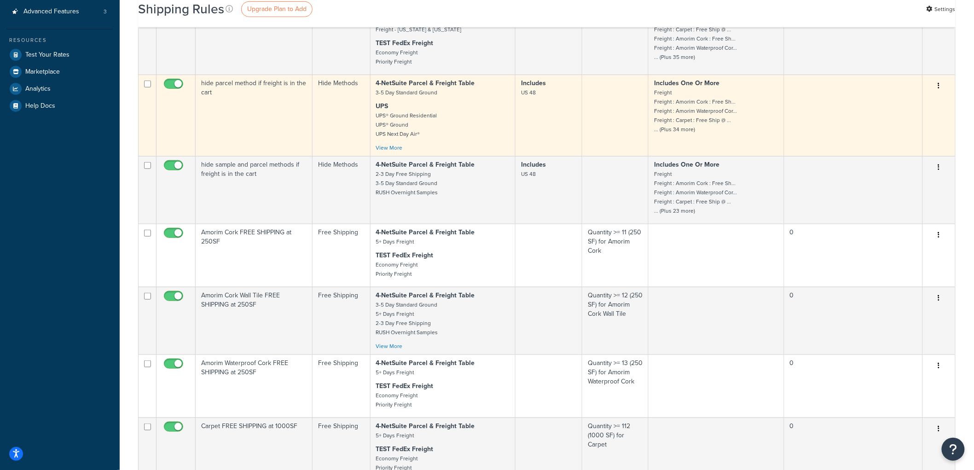
scroll to position [511, 0]
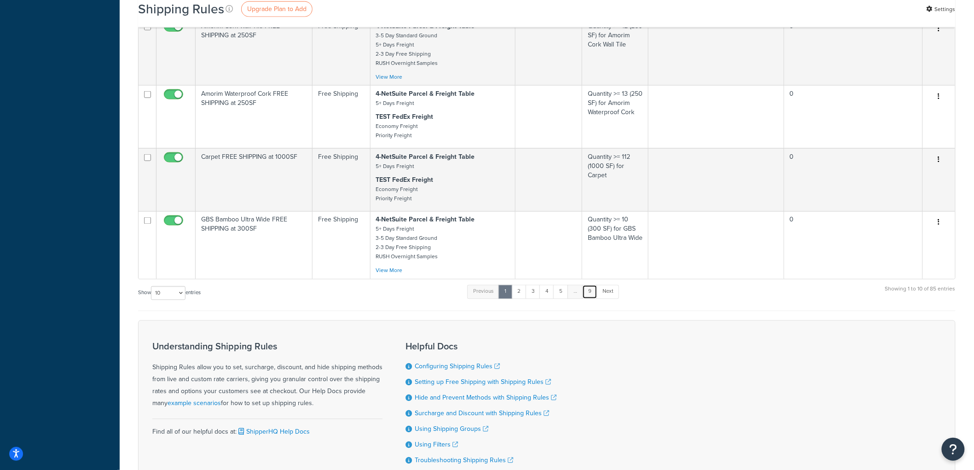
click at [592, 299] on link "9" at bounding box center [589, 292] width 15 height 14
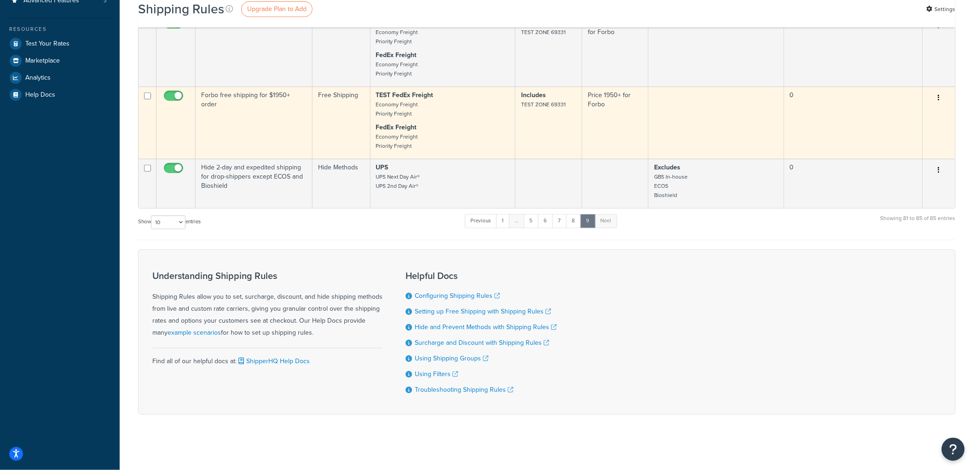
scroll to position [0, 0]
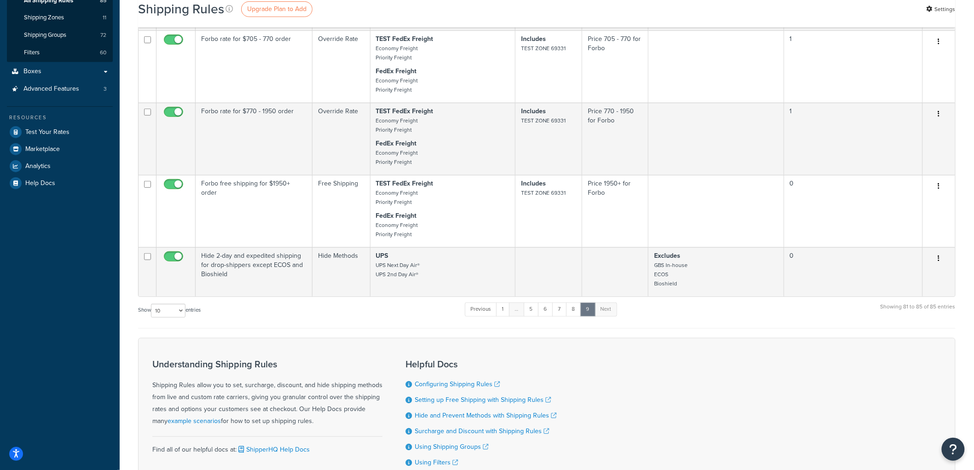
scroll to position [159, 0]
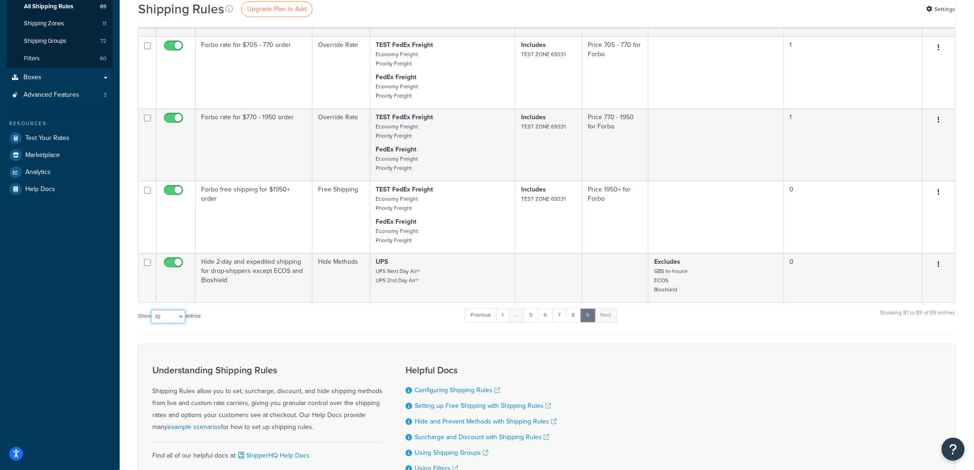
click at [164, 324] on select "10 15 25 50 100 1000" at bounding box center [168, 317] width 35 height 14
select select "100"
click at [152, 315] on select "10 15 25 50 100 1000" at bounding box center [168, 317] width 35 height 14
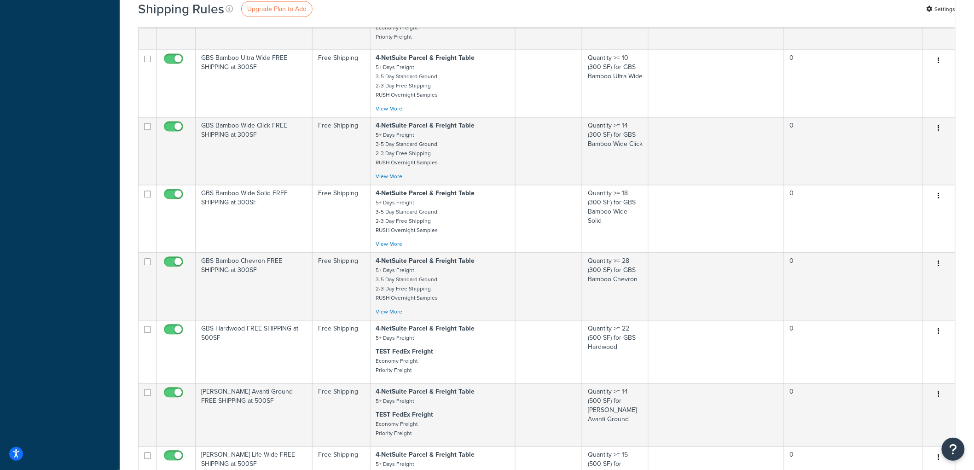
scroll to position [0, 0]
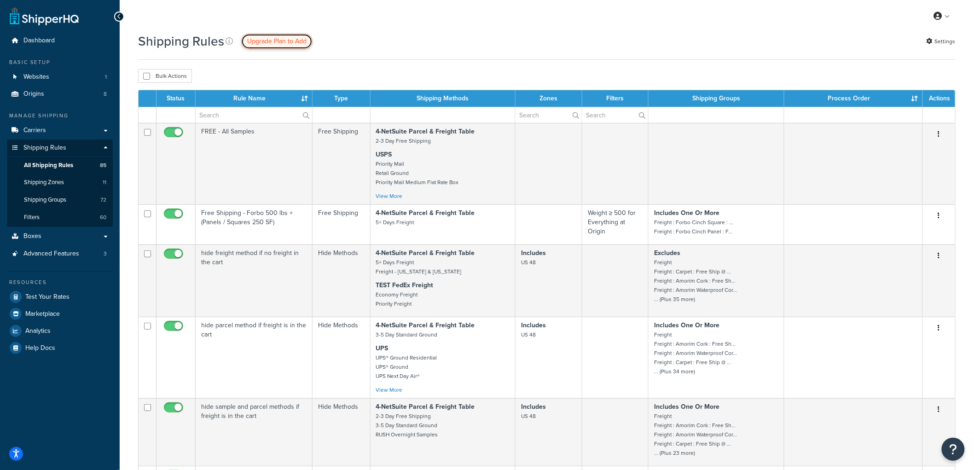
click at [266, 42] on span "Upgrade Plan to Add" at bounding box center [276, 41] width 59 height 10
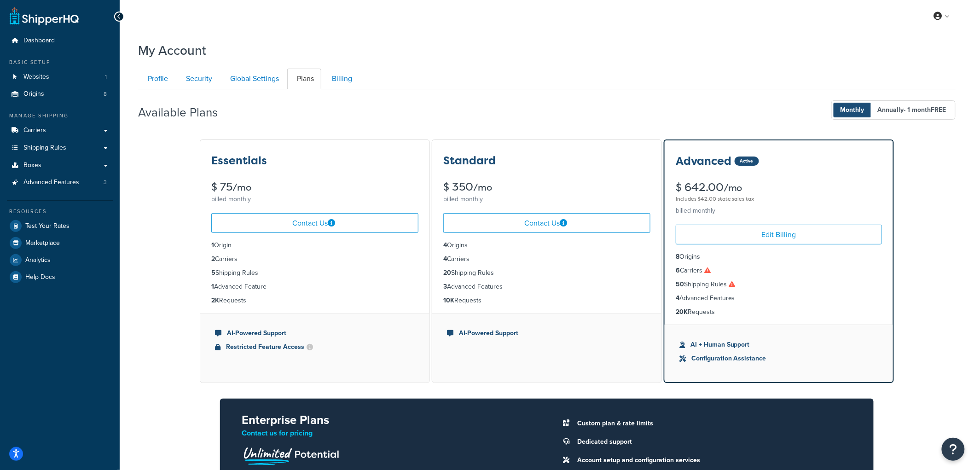
click at [733, 283] on icon at bounding box center [732, 284] width 6 height 6
click at [940, 279] on div "Essentials $ 75 /mo billed monthly Contact Us 1 Origin 2 Carriers 5 Shipping Ru…" at bounding box center [547, 345] width 818 height 412
click at [931, 249] on div "Essentials $ 75 /mo billed monthly Contact Us 1 Origin 2 Carriers 5 Shipping Ru…" at bounding box center [547, 345] width 818 height 412
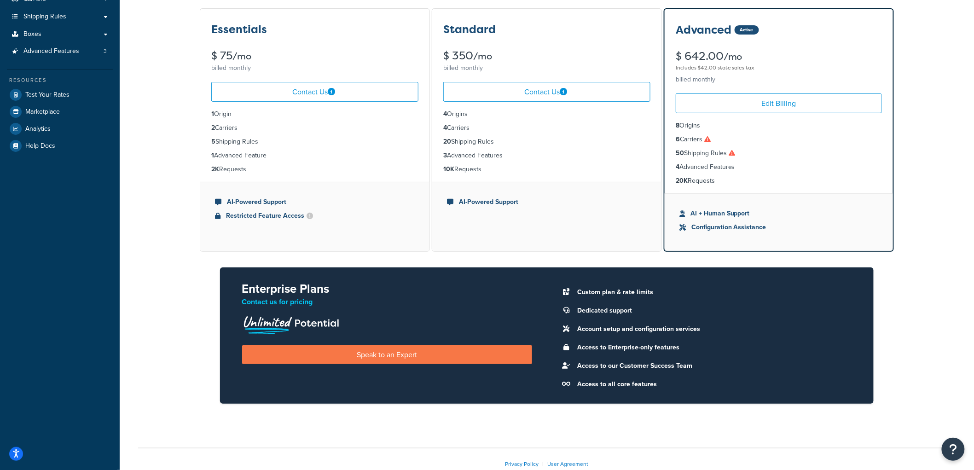
scroll to position [186, 0]
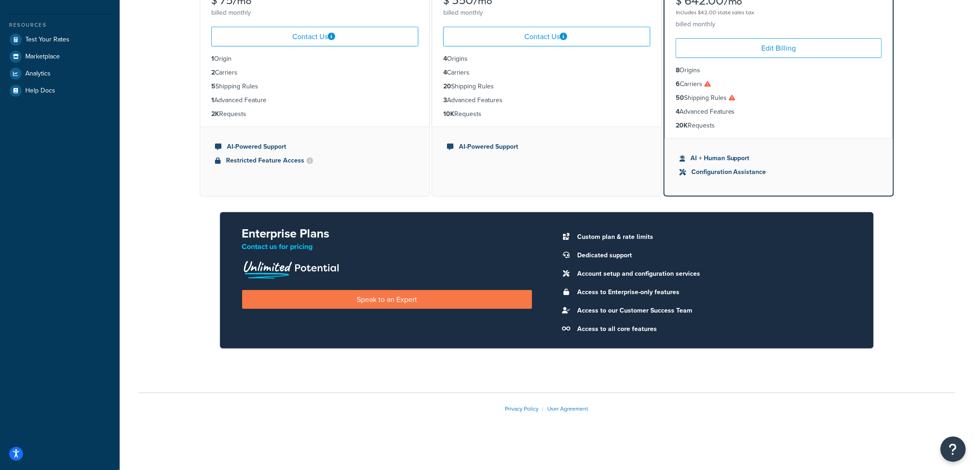
click at [951, 446] on icon "Open Resource Center" at bounding box center [953, 449] width 9 height 13
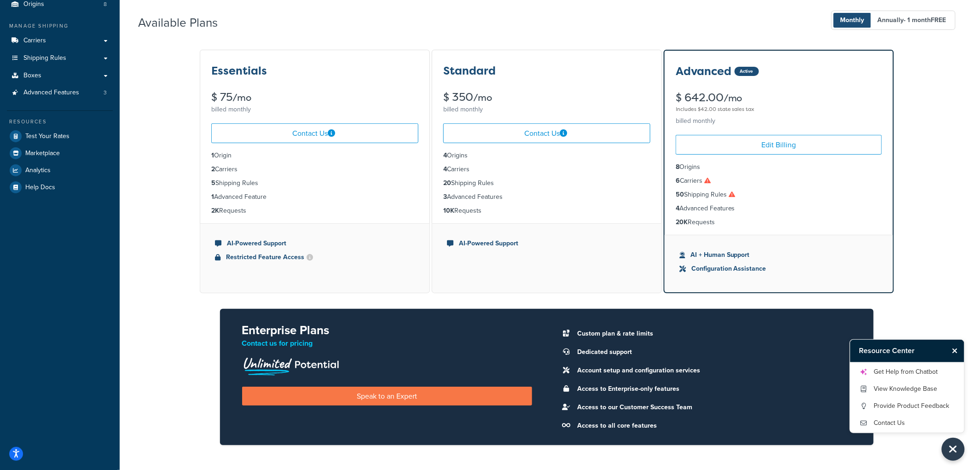
scroll to position [84, 0]
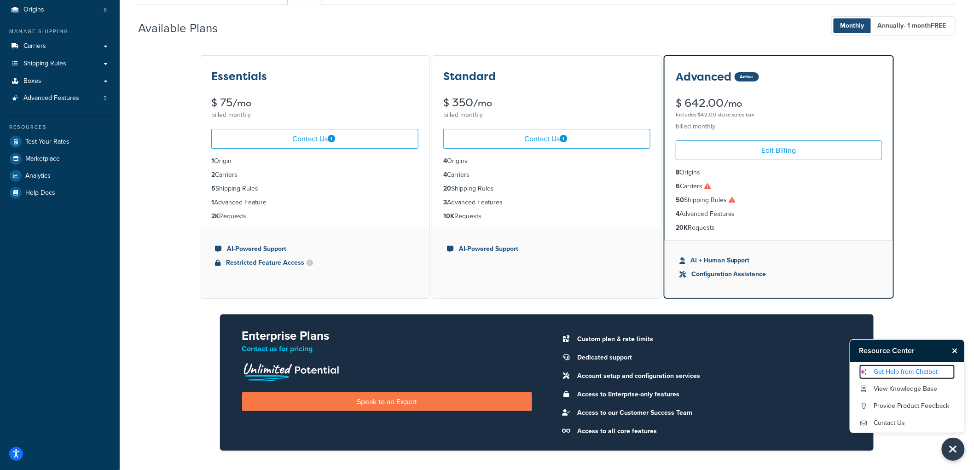
click at [899, 373] on link "Get Help from Chatbot" at bounding box center [907, 372] width 96 height 15
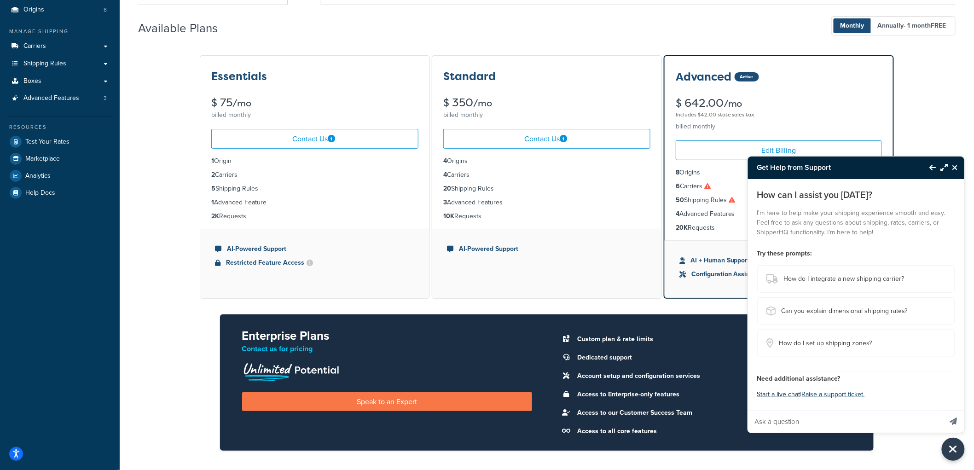
click at [778, 394] on button "Start a live chat" at bounding box center [778, 394] width 43 height 13
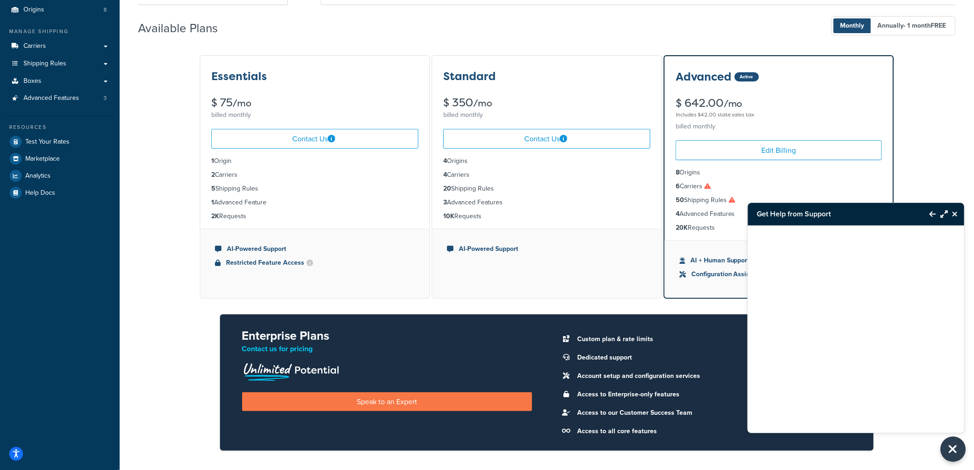
click at [944, 448] on button "Close Resource Center" at bounding box center [953, 449] width 25 height 25
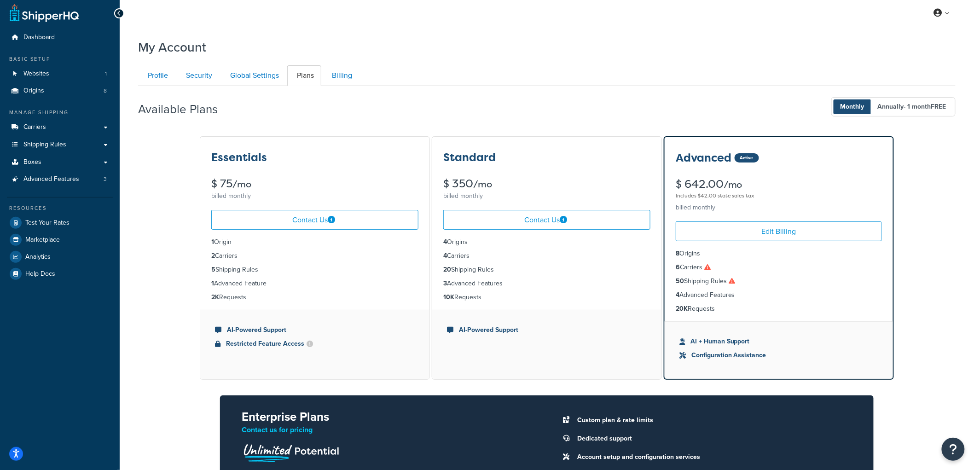
scroll to position [0, 0]
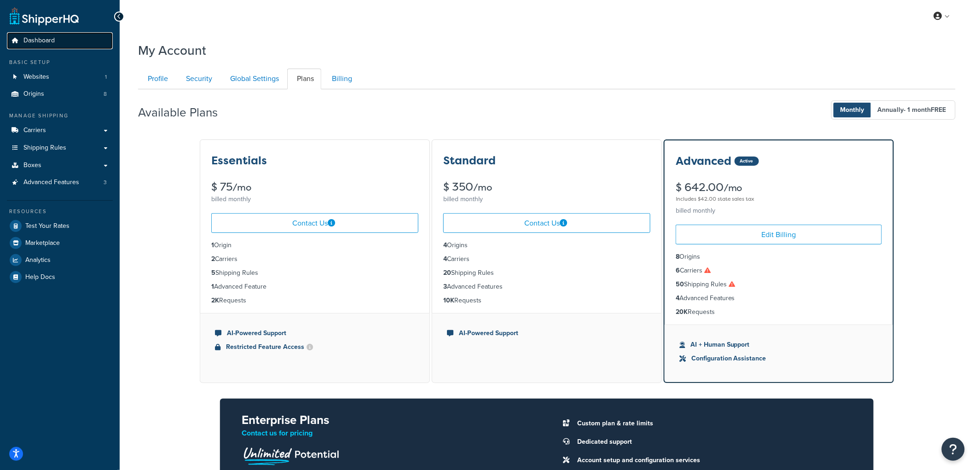
click at [47, 38] on span "Dashboard" at bounding box center [38, 41] width 31 height 8
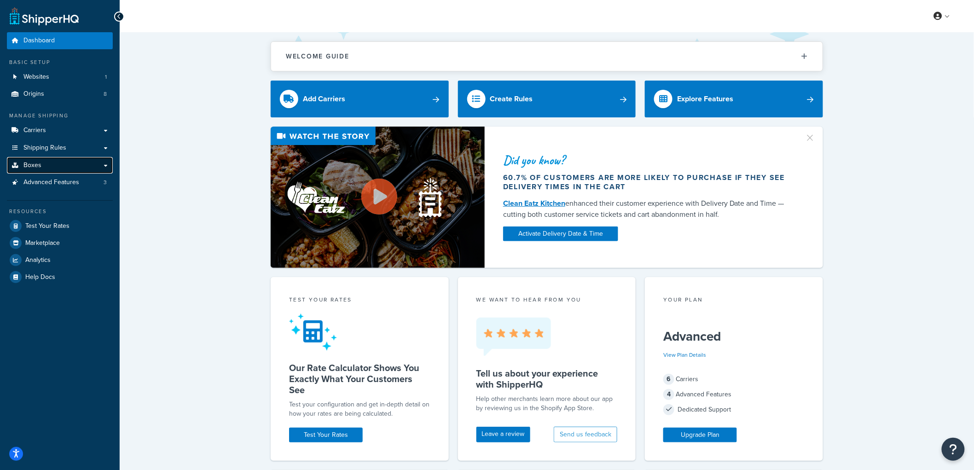
click at [74, 162] on link "Boxes" at bounding box center [60, 165] width 106 height 17
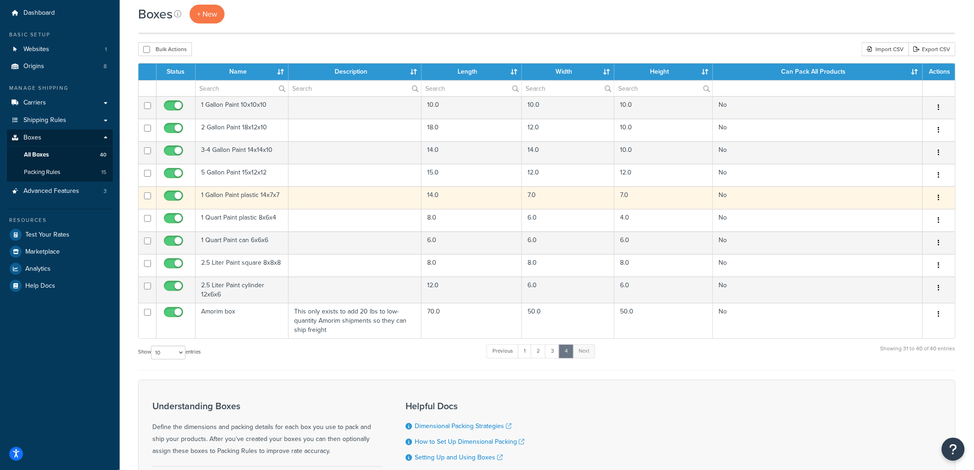
scroll to position [51, 0]
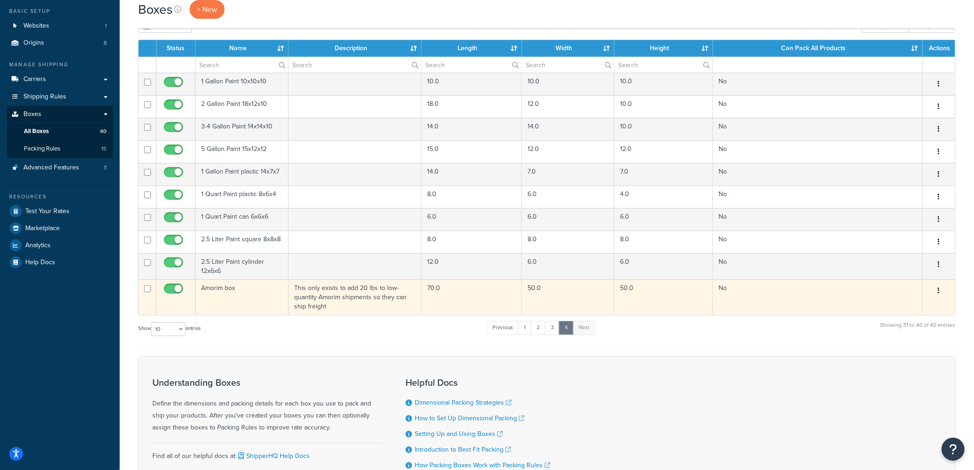
click at [940, 294] on icon "button" at bounding box center [939, 290] width 2 height 6
click at [917, 346] on link "Delete" at bounding box center [908, 346] width 73 height 19
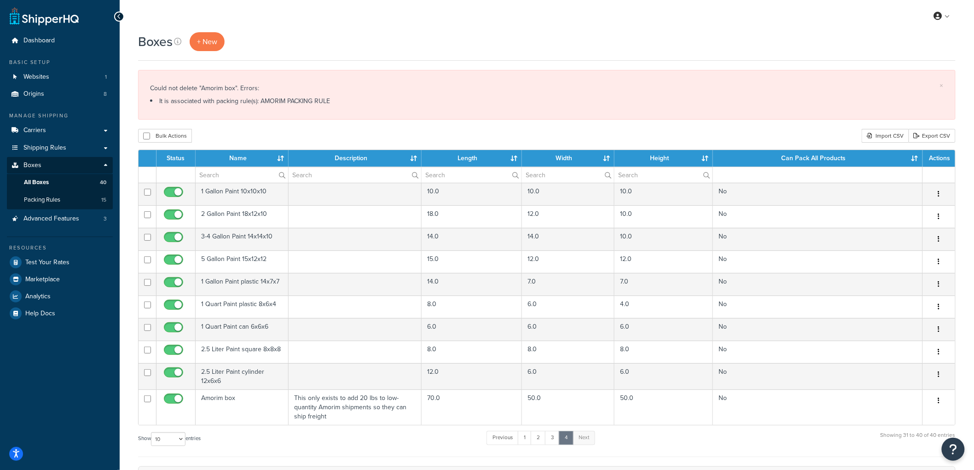
click at [278, 126] on div "Boxes + New × Could not delete "Amorim box". Errors: It is associated with pack…" at bounding box center [547, 332] width 854 height 600
click at [53, 195] on link "Packing Rules 15" at bounding box center [60, 199] width 106 height 17
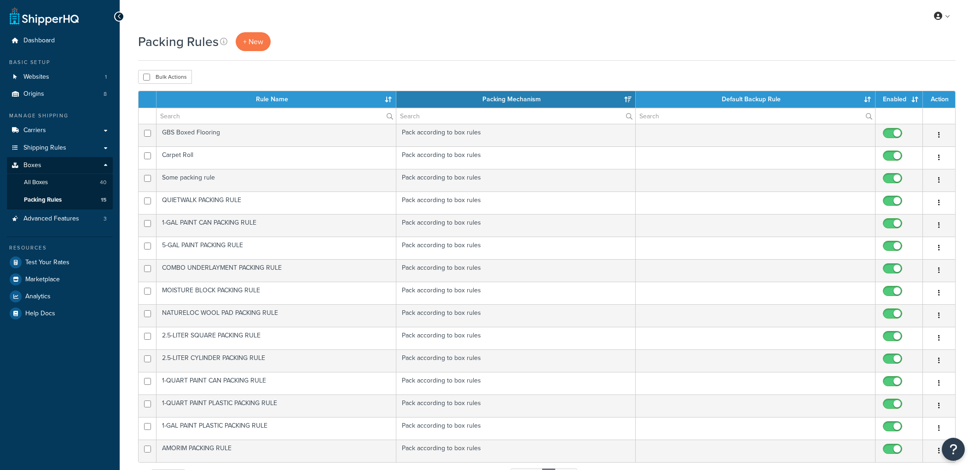
select select "15"
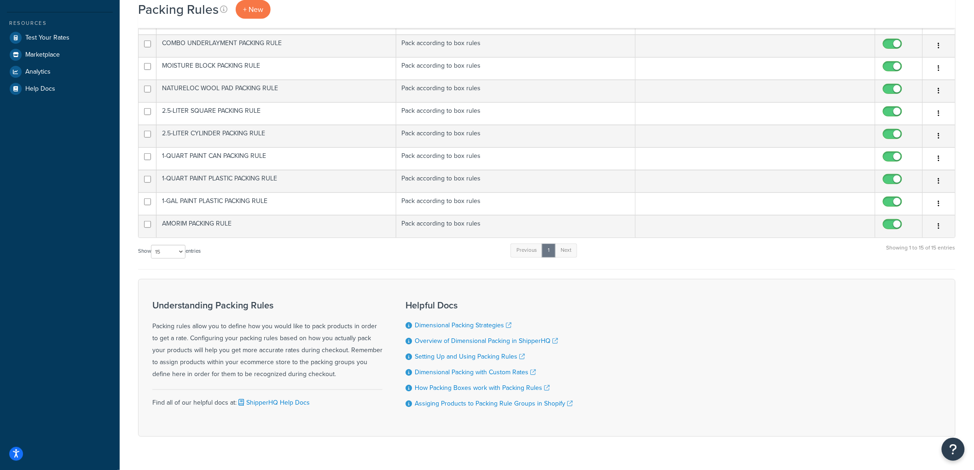
scroll to position [247, 0]
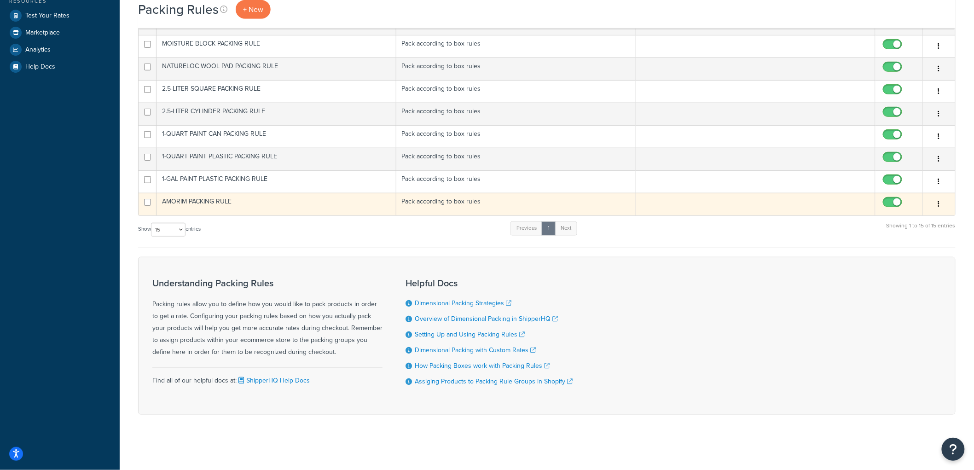
click at [941, 203] on button "button" at bounding box center [939, 204] width 13 height 15
click at [911, 257] on link "Delete" at bounding box center [902, 260] width 73 height 19
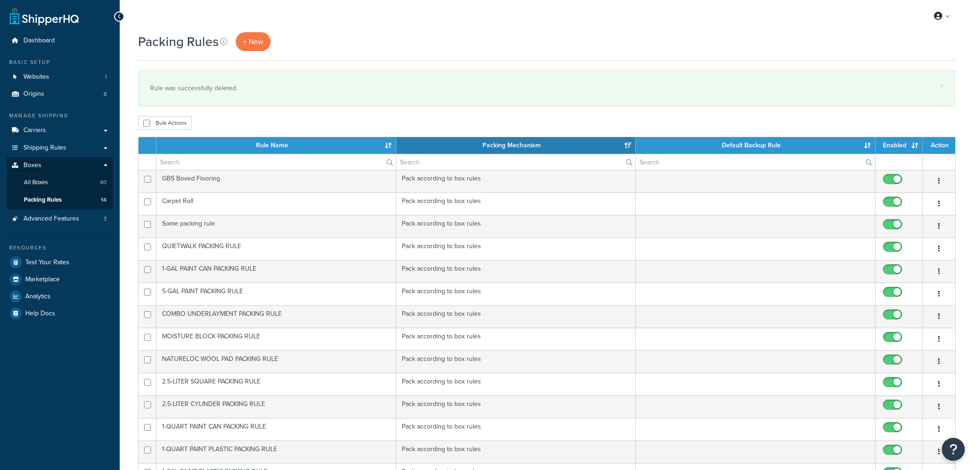
select select "15"
click at [56, 187] on link "All Boxes 40" at bounding box center [60, 182] width 106 height 17
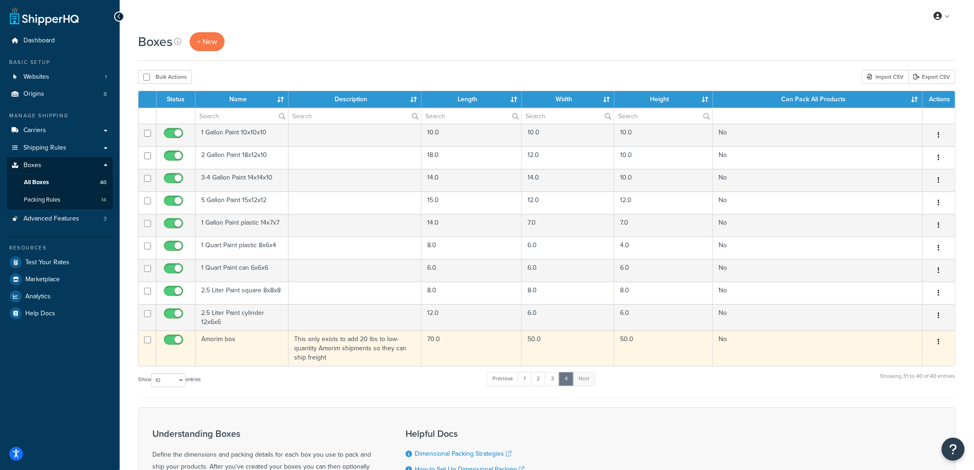
click at [939, 337] on button "button" at bounding box center [939, 342] width 13 height 15
click at [909, 390] on link "Delete" at bounding box center [908, 397] width 73 height 19
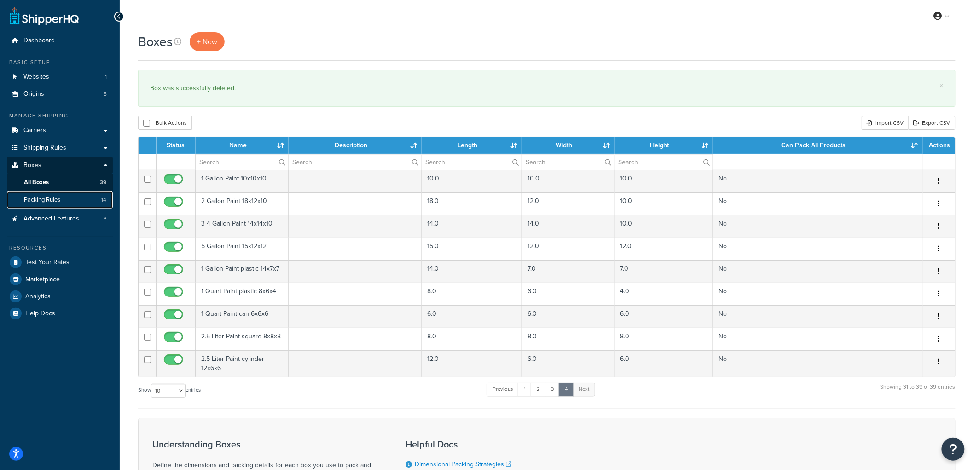
click at [54, 194] on link "Packing Rules 14" at bounding box center [60, 199] width 106 height 17
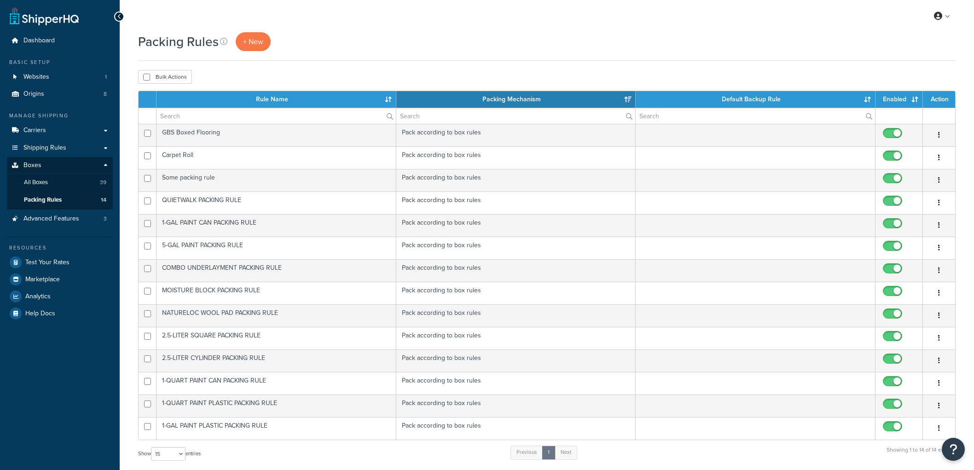
select select "15"
click at [48, 149] on span "Shipping Rules" at bounding box center [44, 148] width 43 height 8
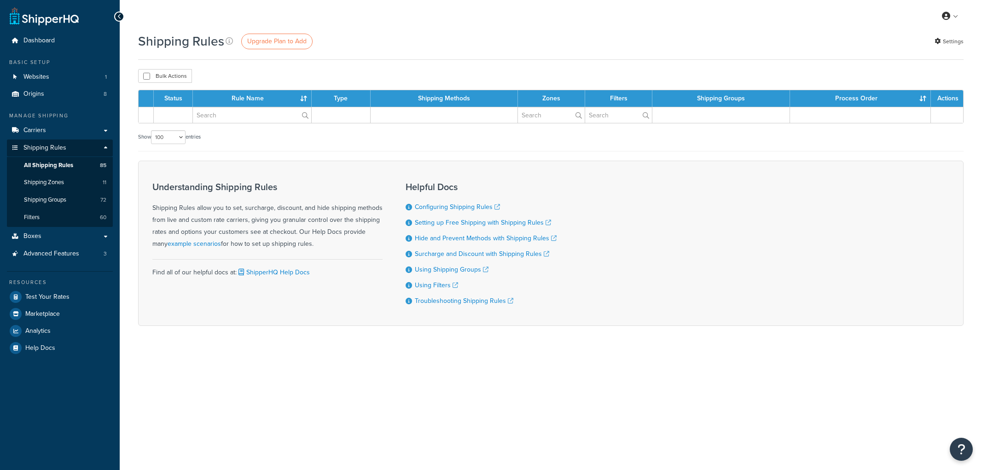
select select "100"
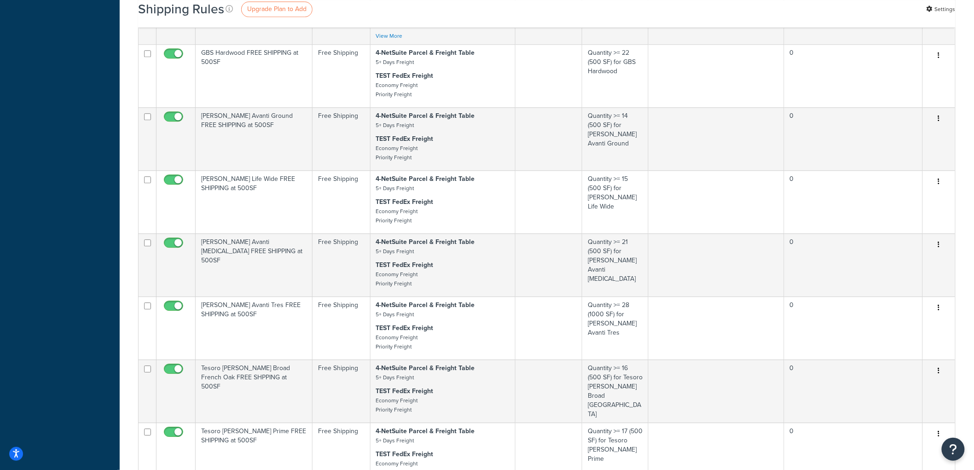
scroll to position [1176, 0]
